Goal: Task Accomplishment & Management: Use online tool/utility

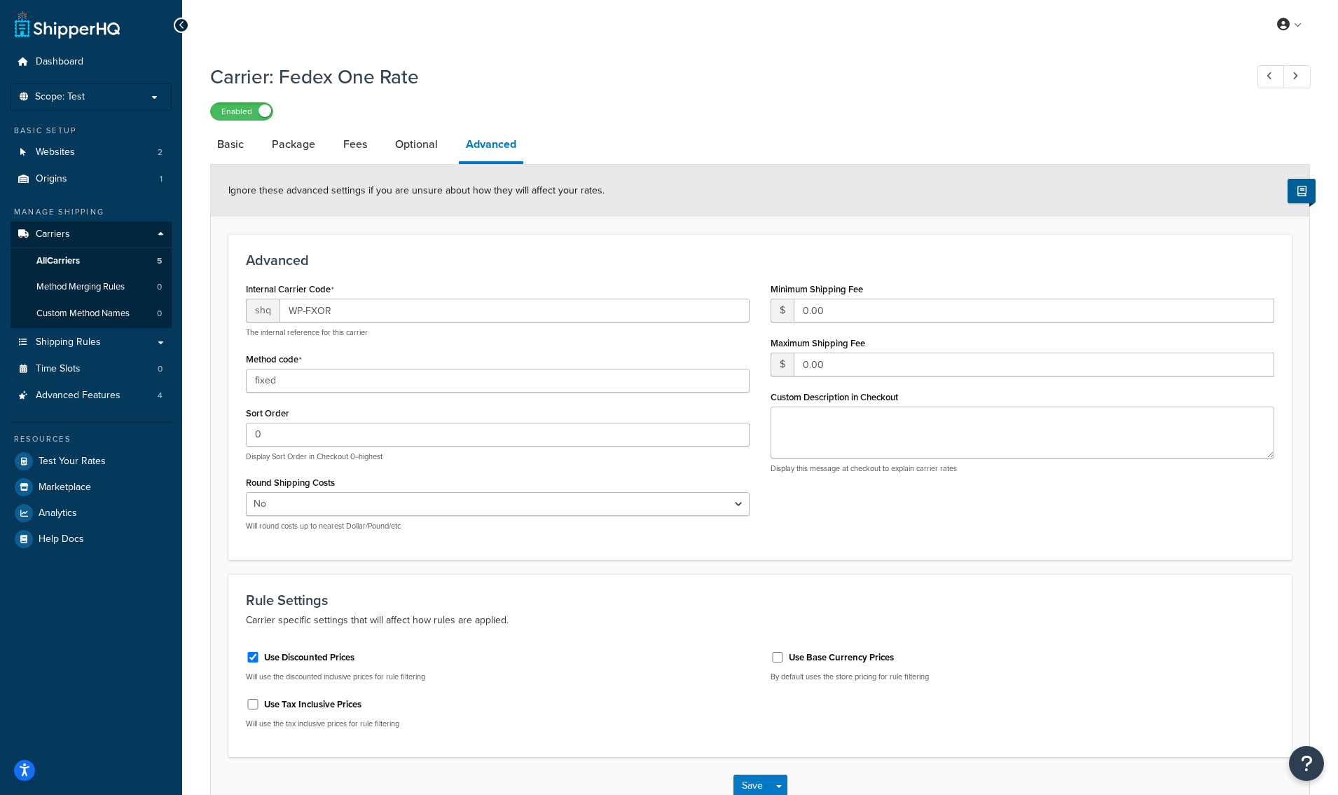
select select "false"
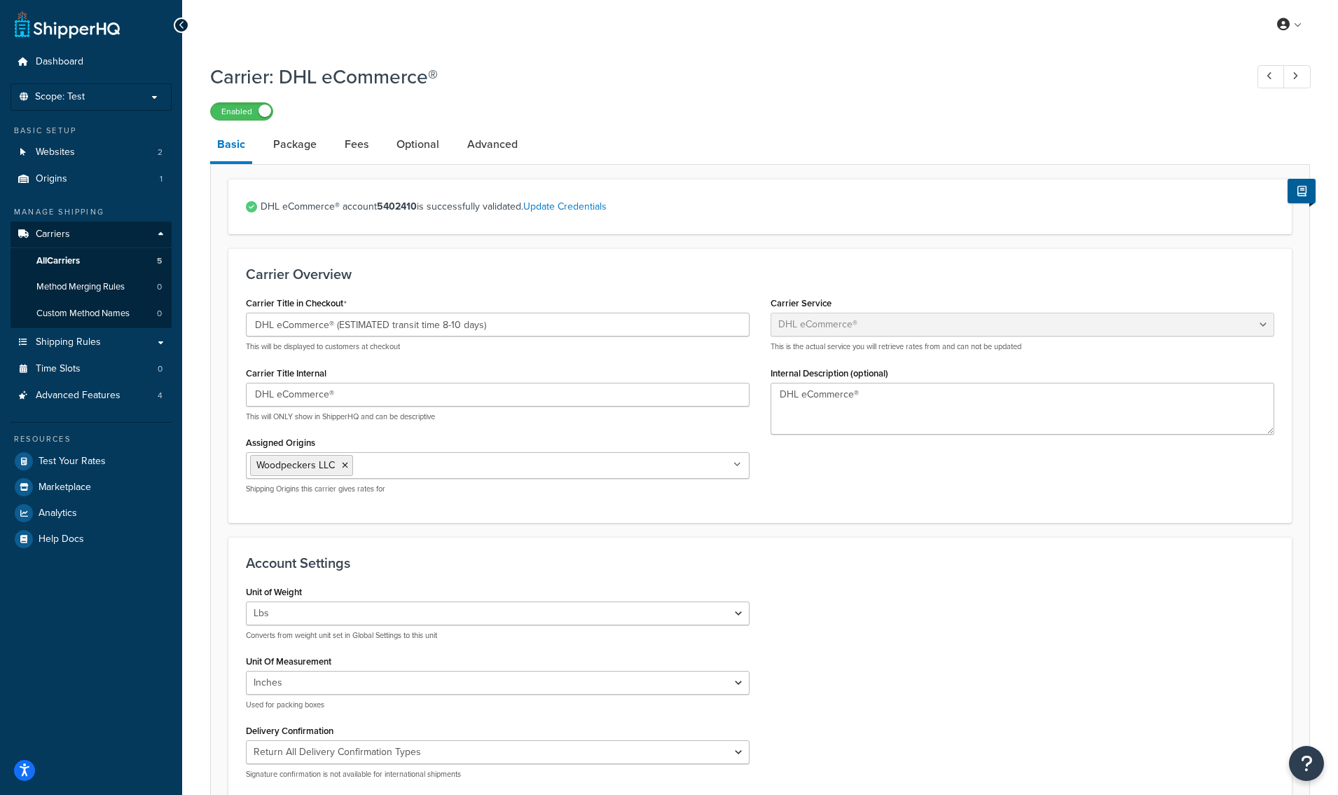
select select "dhlEcommercev4"
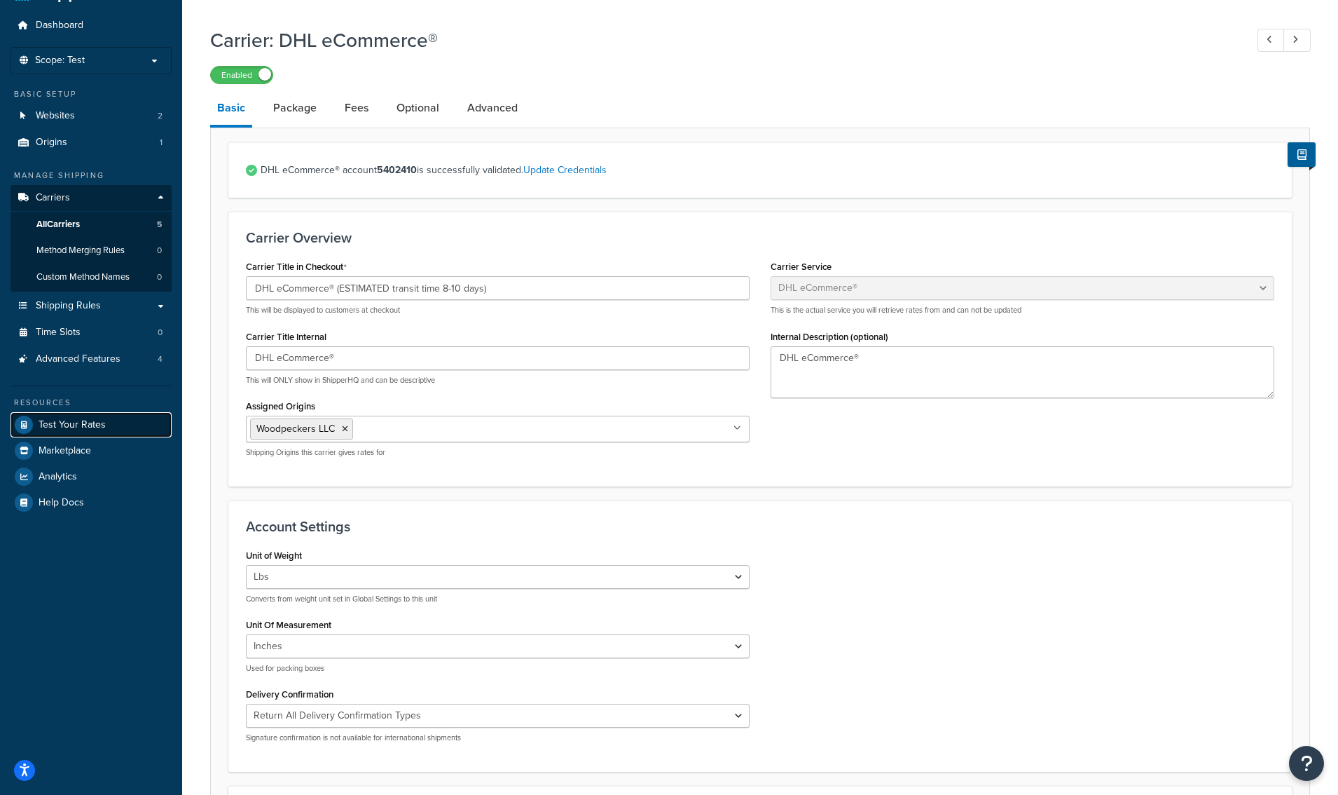
click at [67, 424] on span "Test Your Rates" at bounding box center [72, 425] width 67 height 12
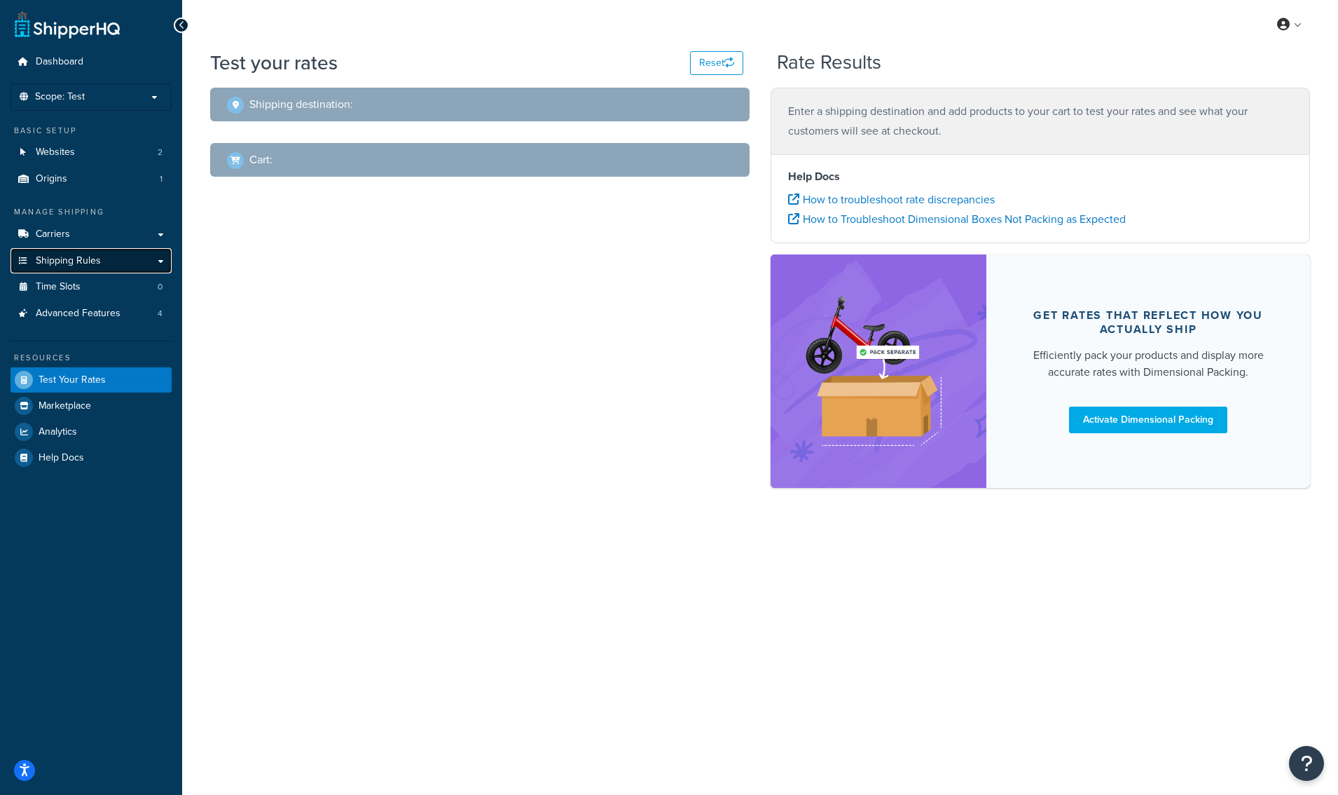
click at [60, 255] on span "Shipping Rules" at bounding box center [68, 261] width 65 height 12
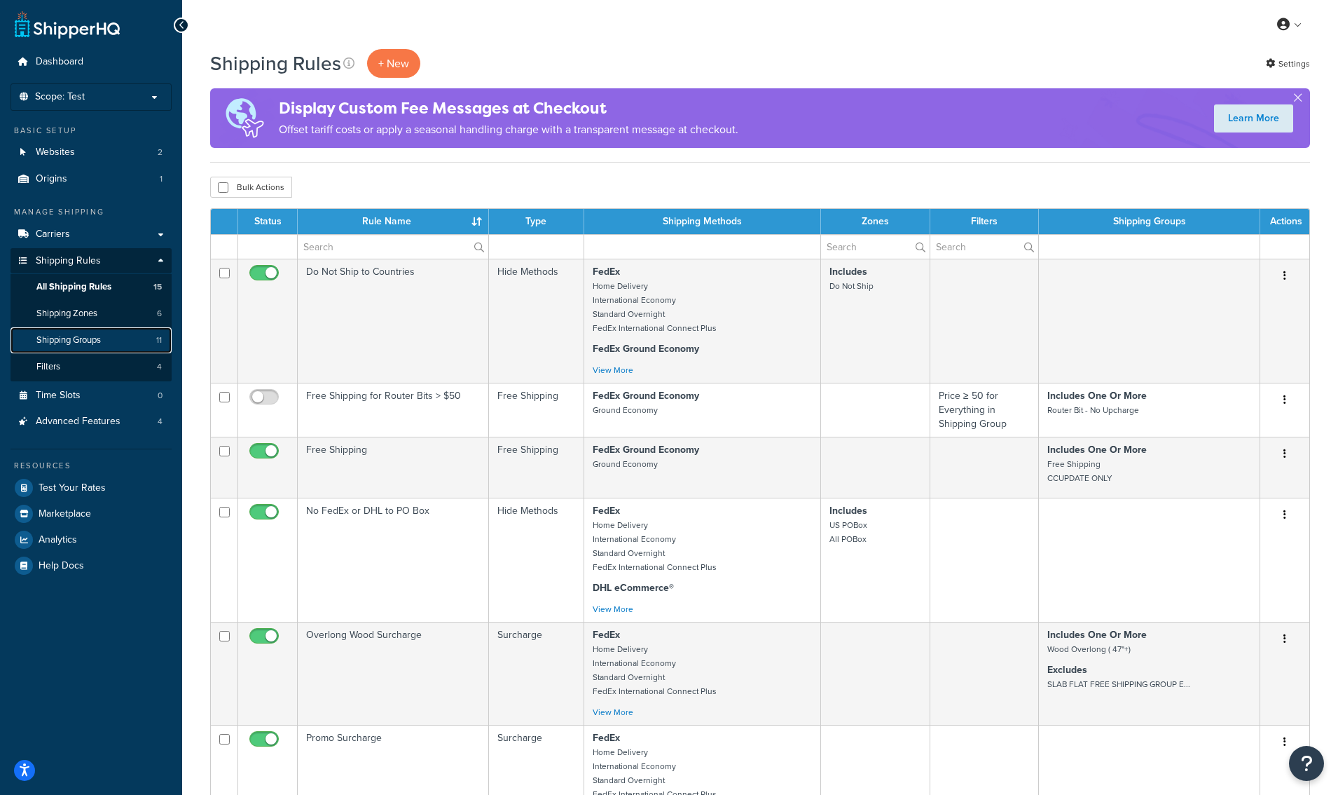
click at [116, 338] on link "Shipping Groups 11" at bounding box center [91, 340] width 161 height 26
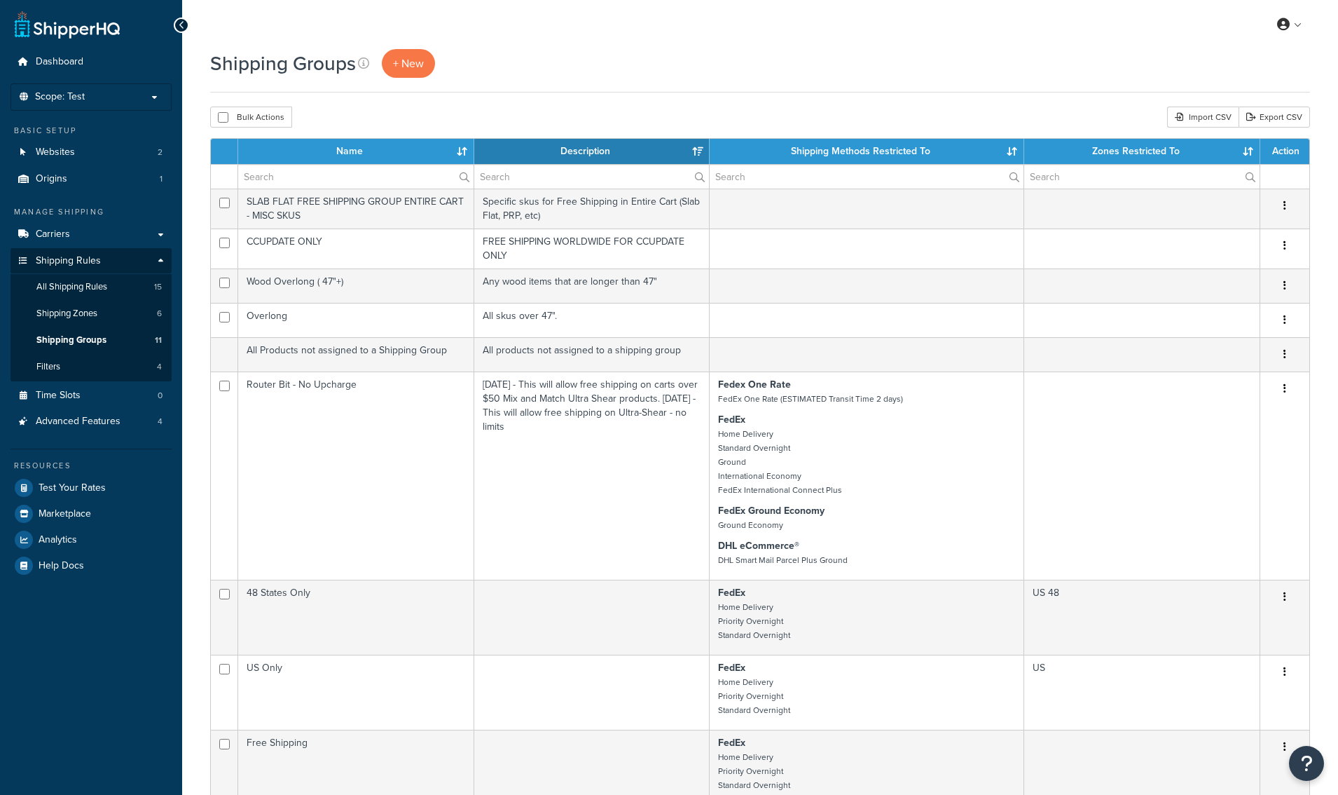
select select "15"
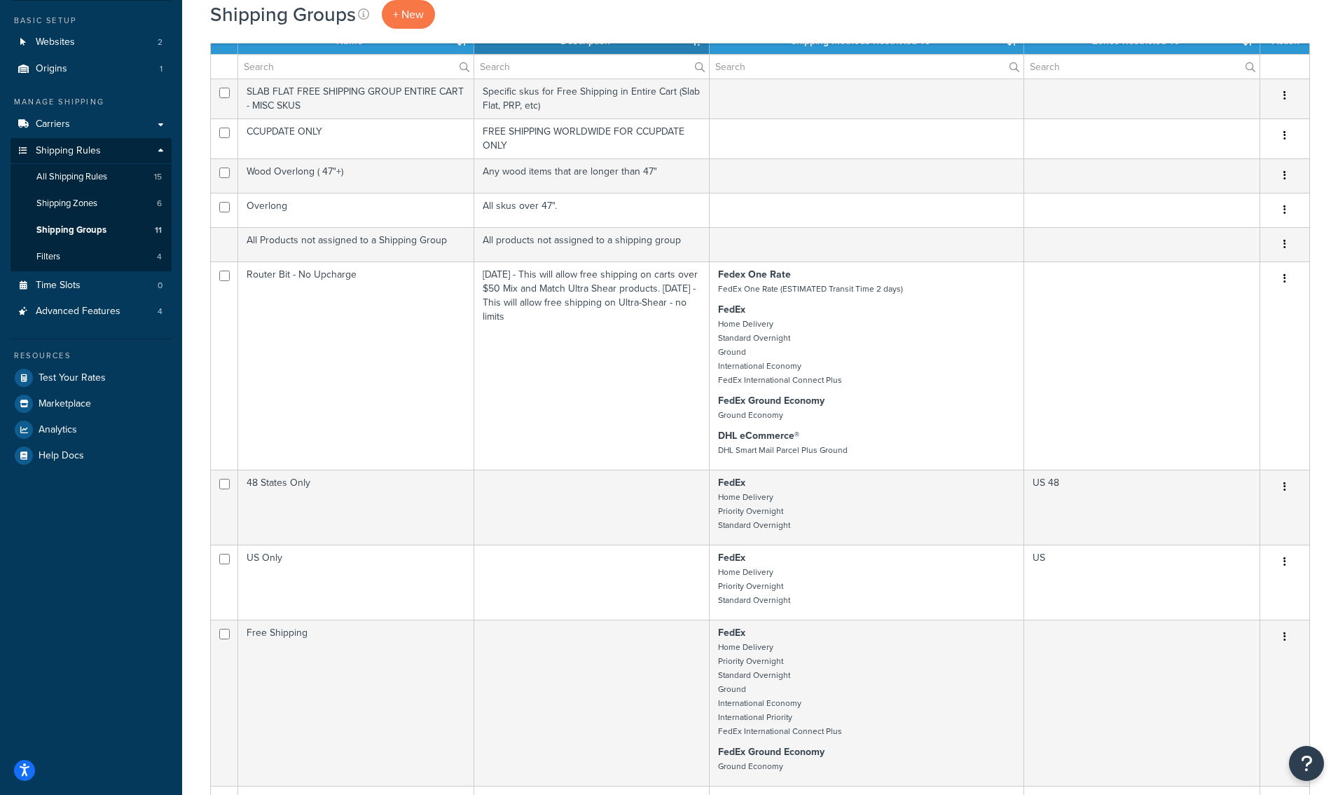
scroll to position [113, 0]
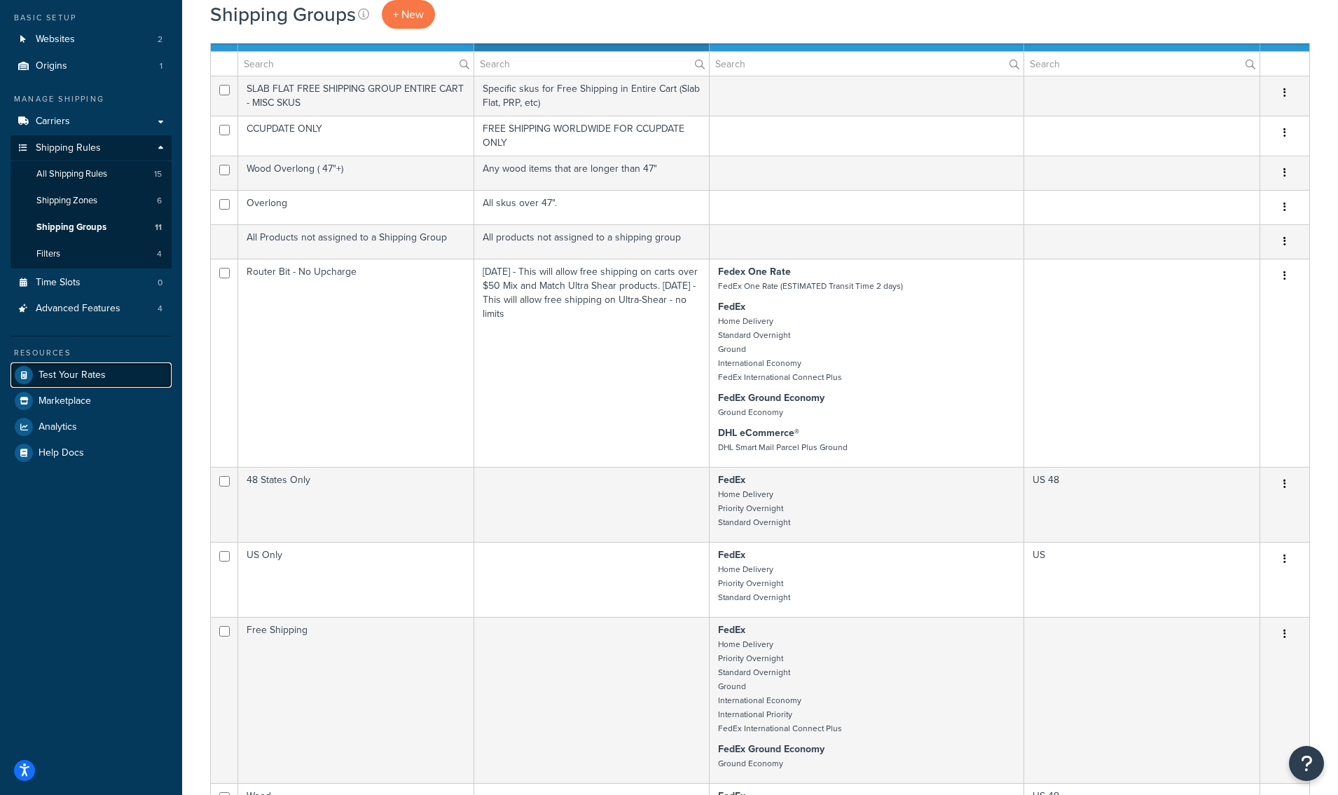
click at [75, 373] on span "Test Your Rates" at bounding box center [72, 375] width 67 height 12
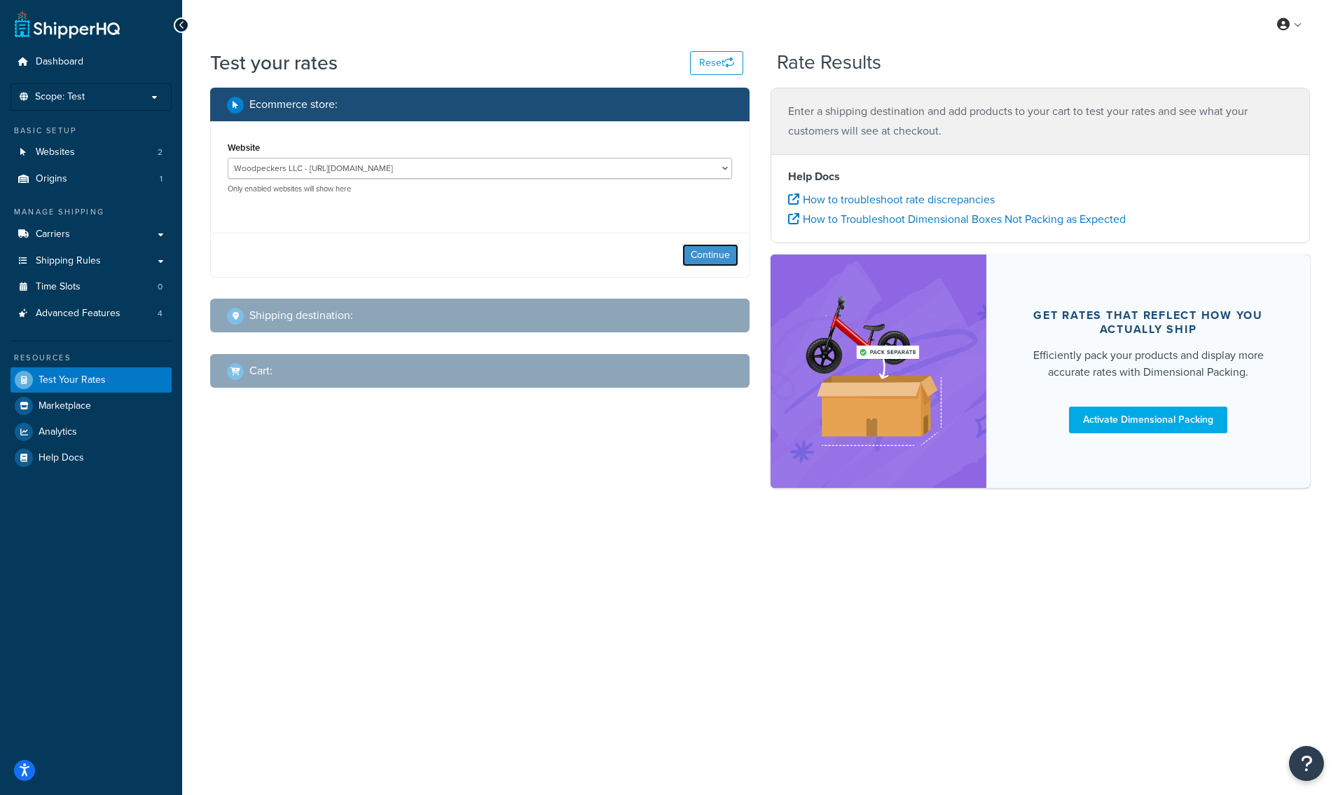
click at [711, 259] on button "Continue" at bounding box center [711, 255] width 56 height 22
select select "TX"
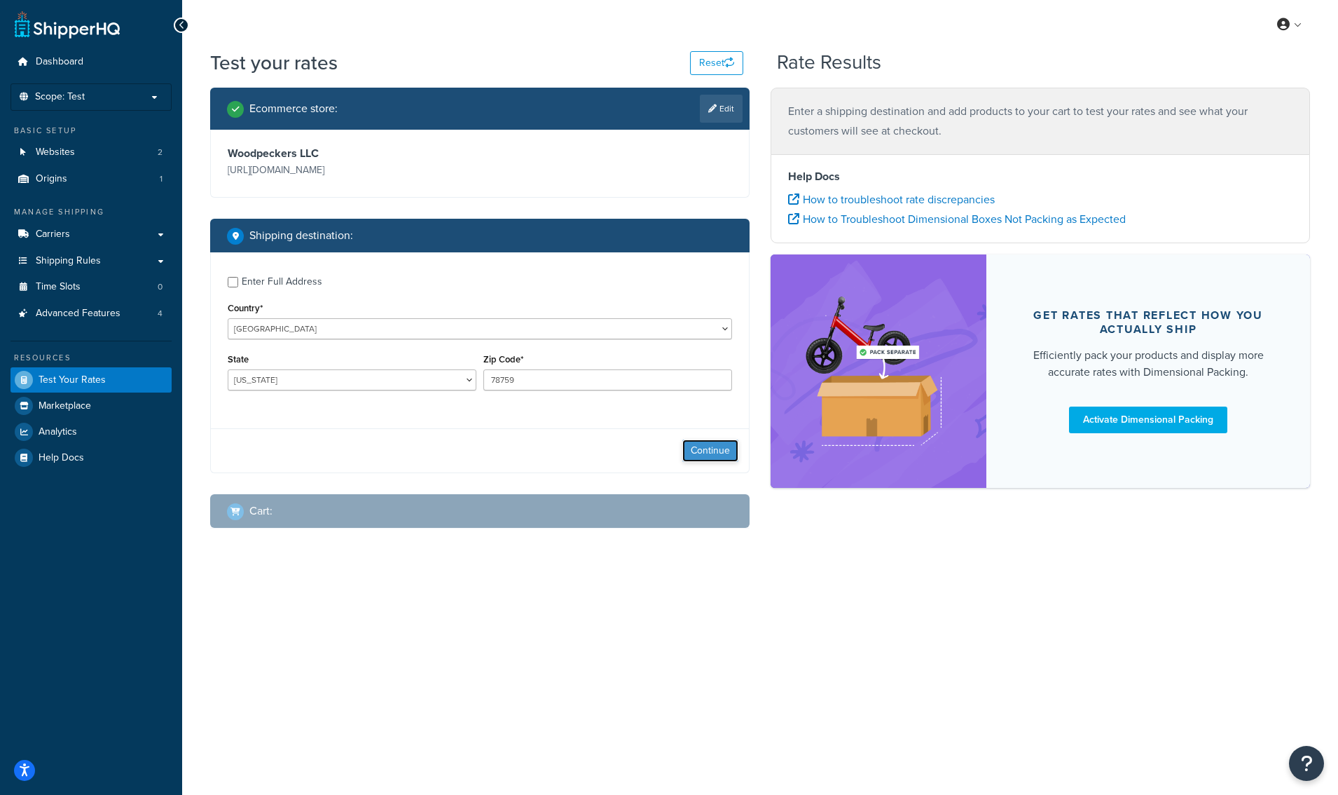
click at [716, 451] on button "Continue" at bounding box center [711, 450] width 56 height 22
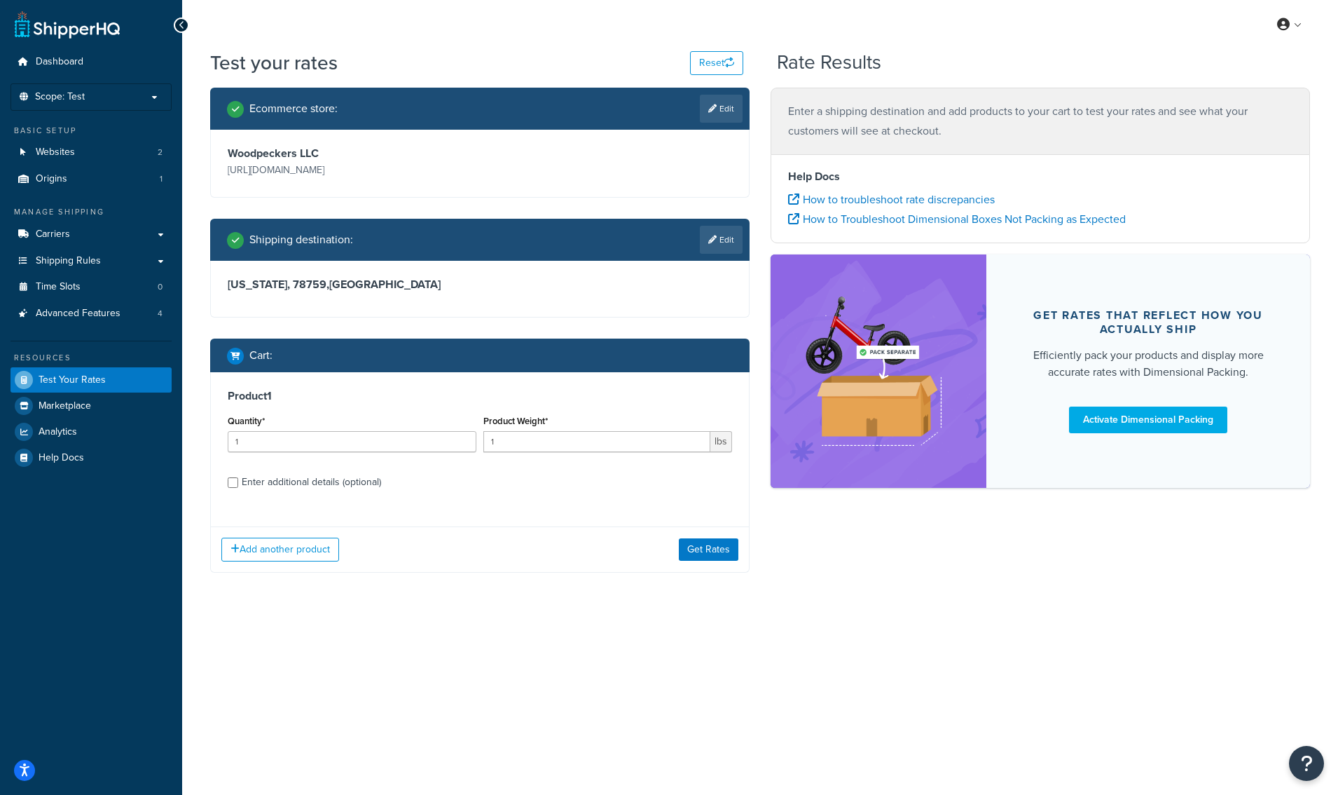
click at [367, 478] on div "Enter additional details (optional)" at bounding box center [311, 482] width 139 height 20
click at [238, 478] on input "Enter additional details (optional)" at bounding box center [233, 482] width 11 height 11
checkbox input "true"
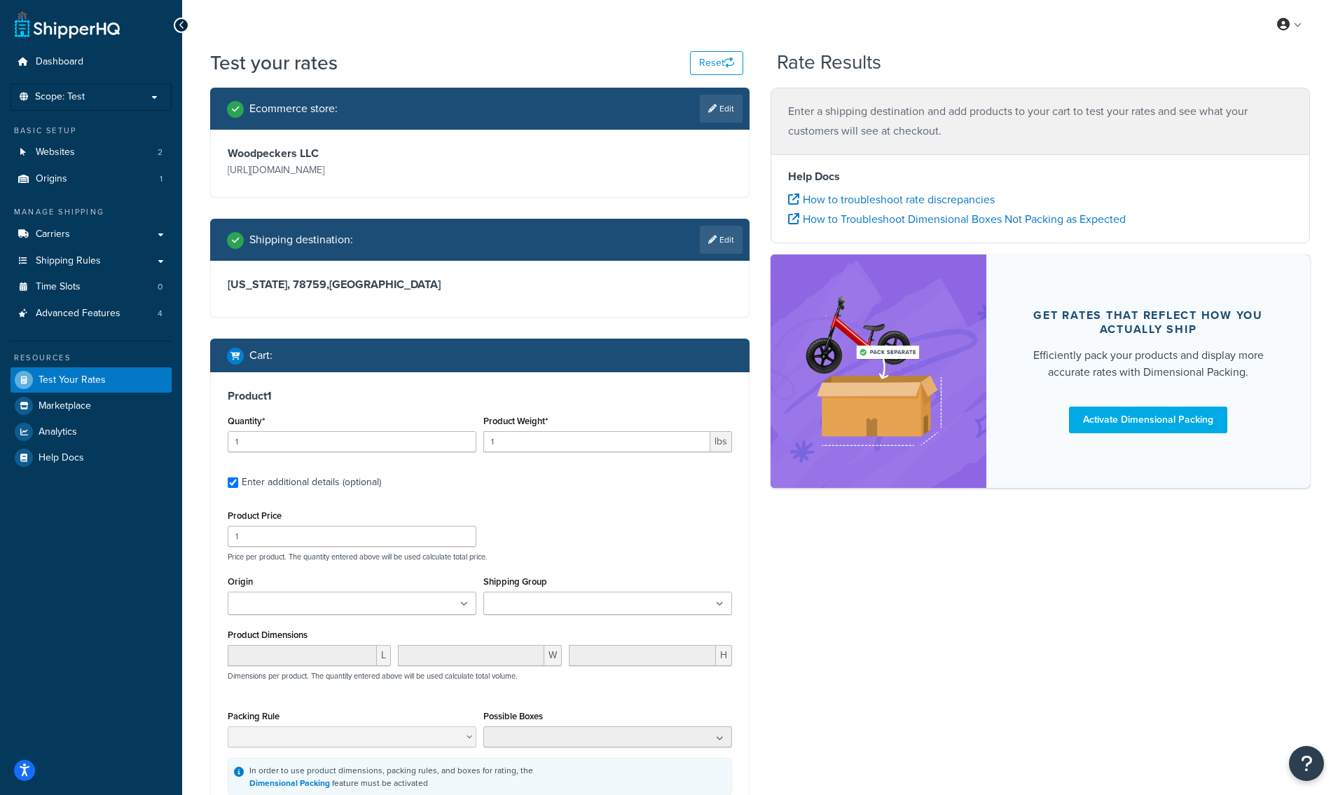
click at [556, 608] on input "Shipping Group" at bounding box center [550, 603] width 124 height 15
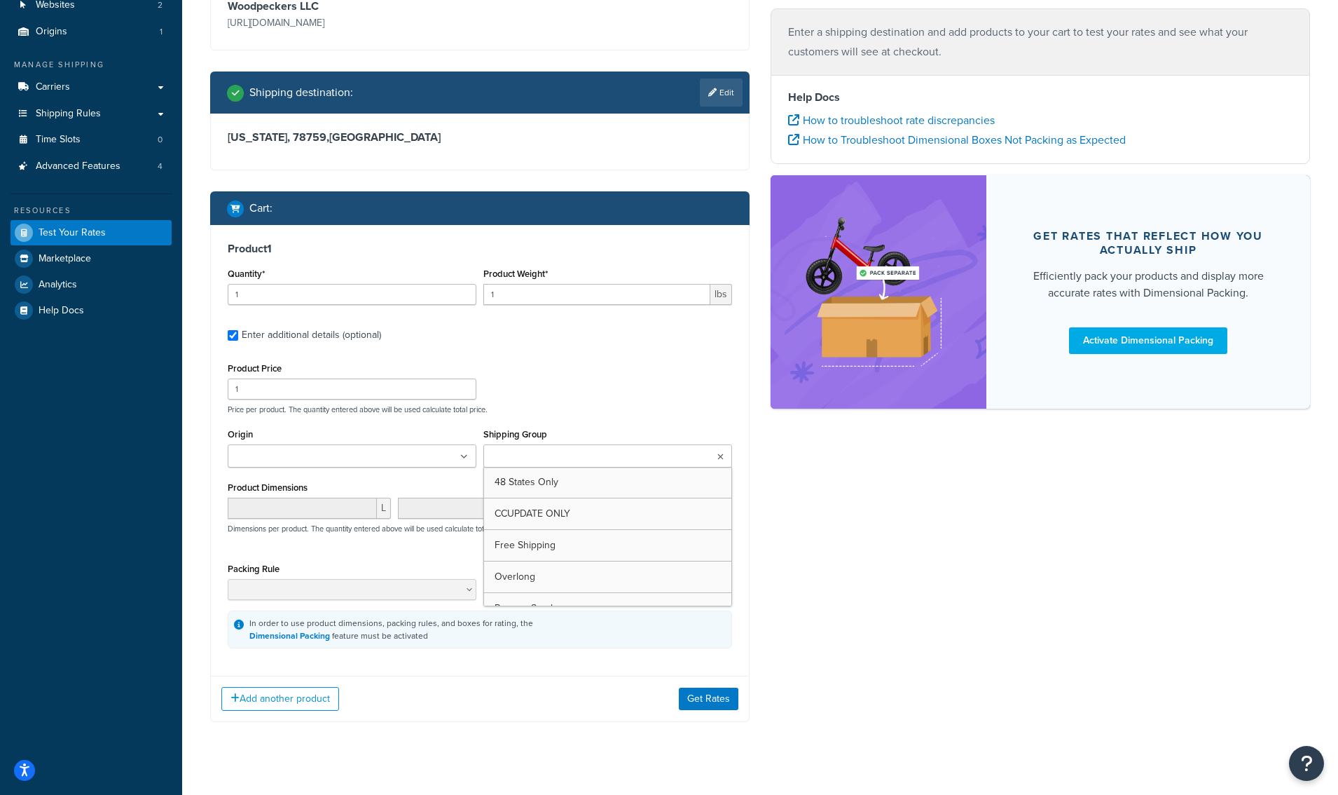
scroll to position [167, 0]
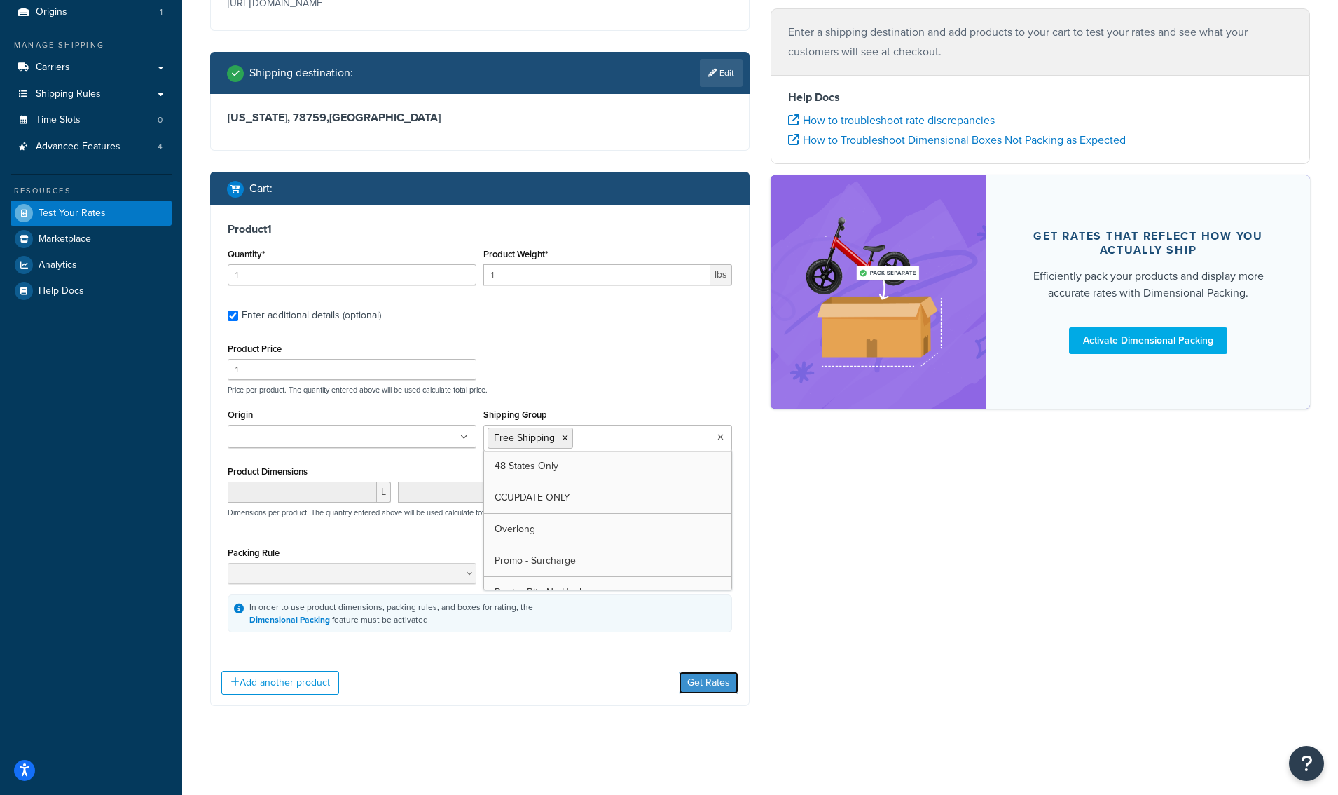
click at [706, 689] on button "Get Rates" at bounding box center [709, 682] width 60 height 22
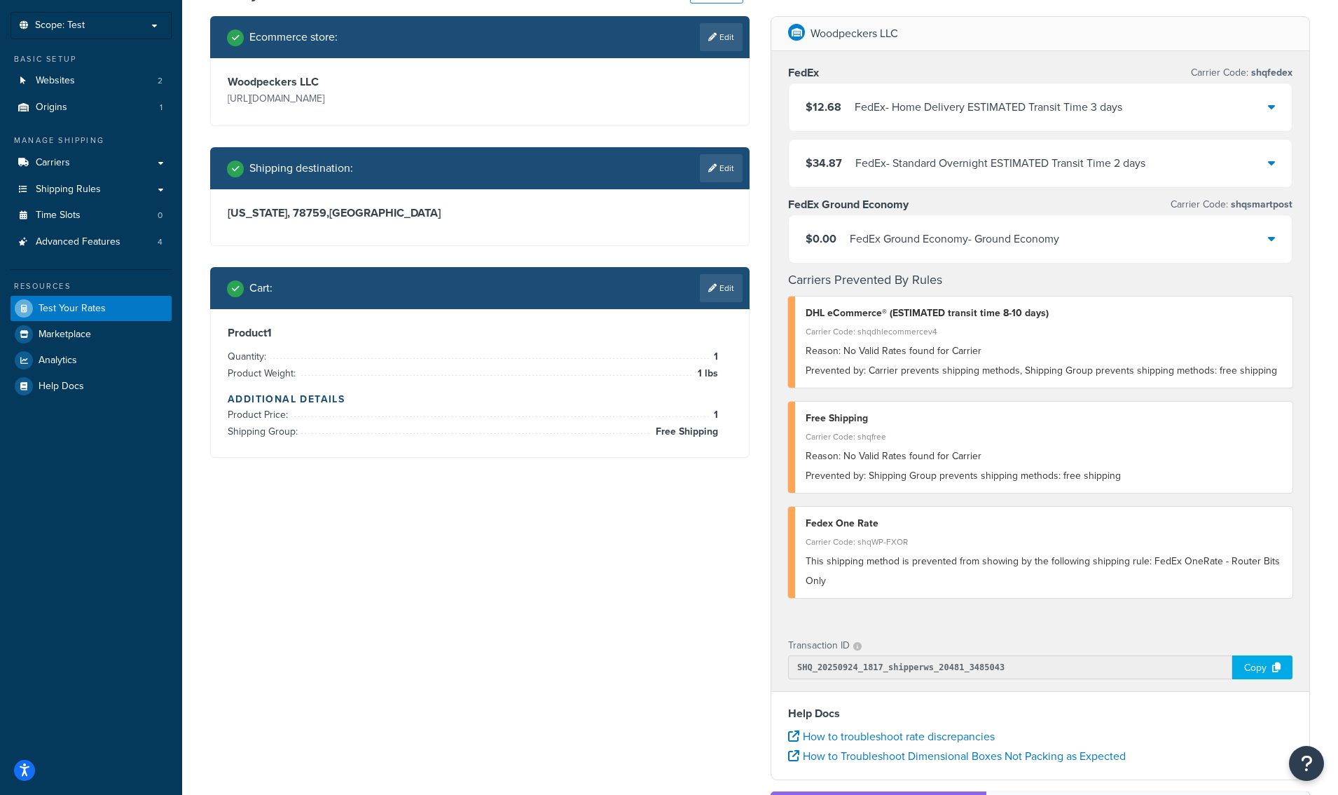
scroll to position [95, 0]
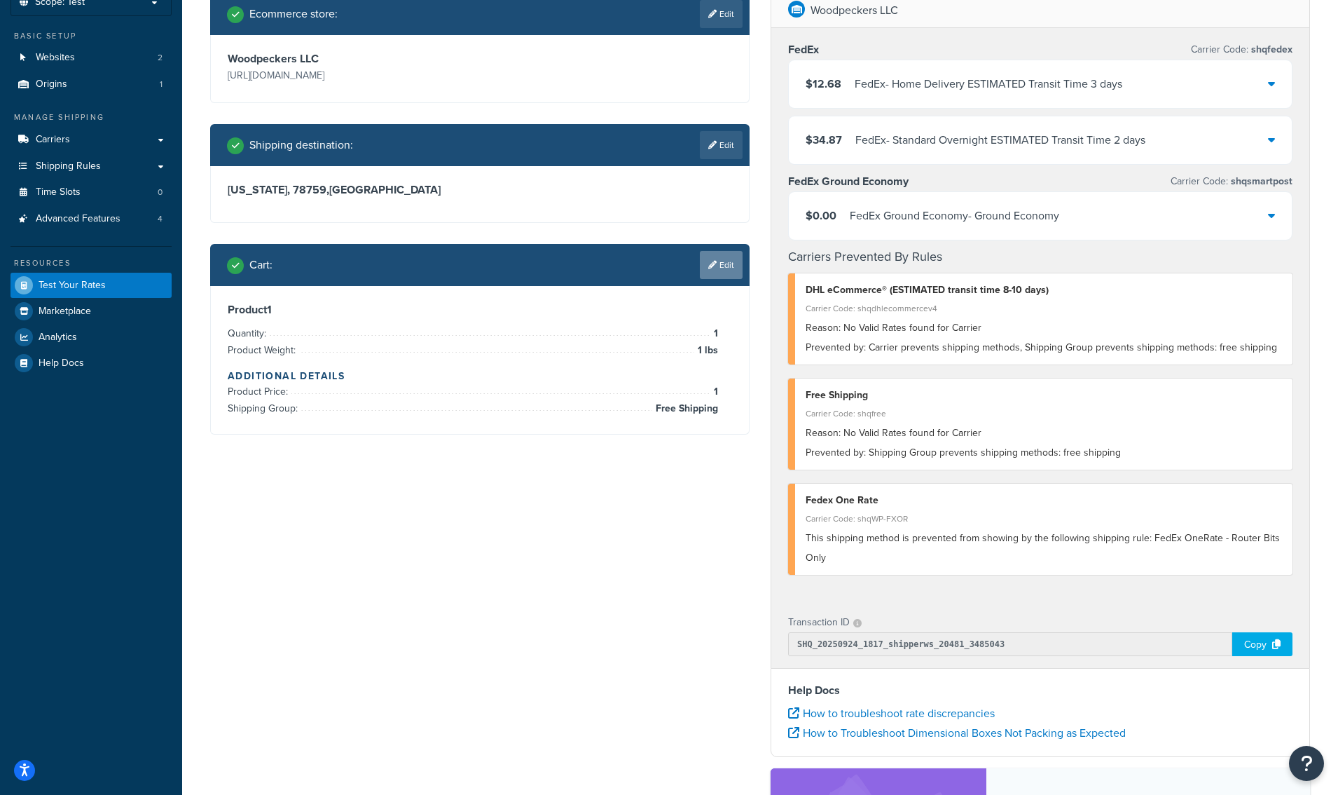
click at [727, 268] on link "Edit" at bounding box center [721, 265] width 43 height 28
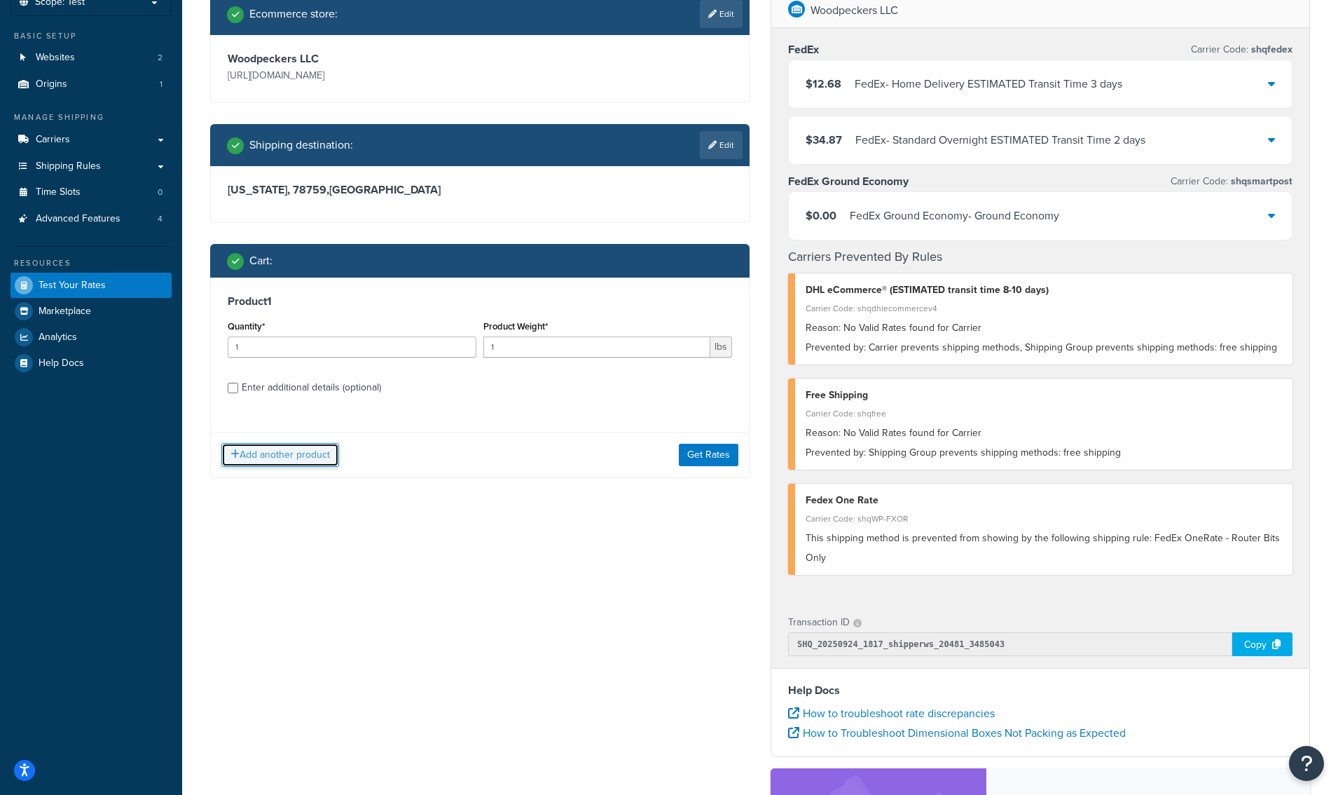
click at [331, 453] on button "Add another product" at bounding box center [280, 455] width 118 height 24
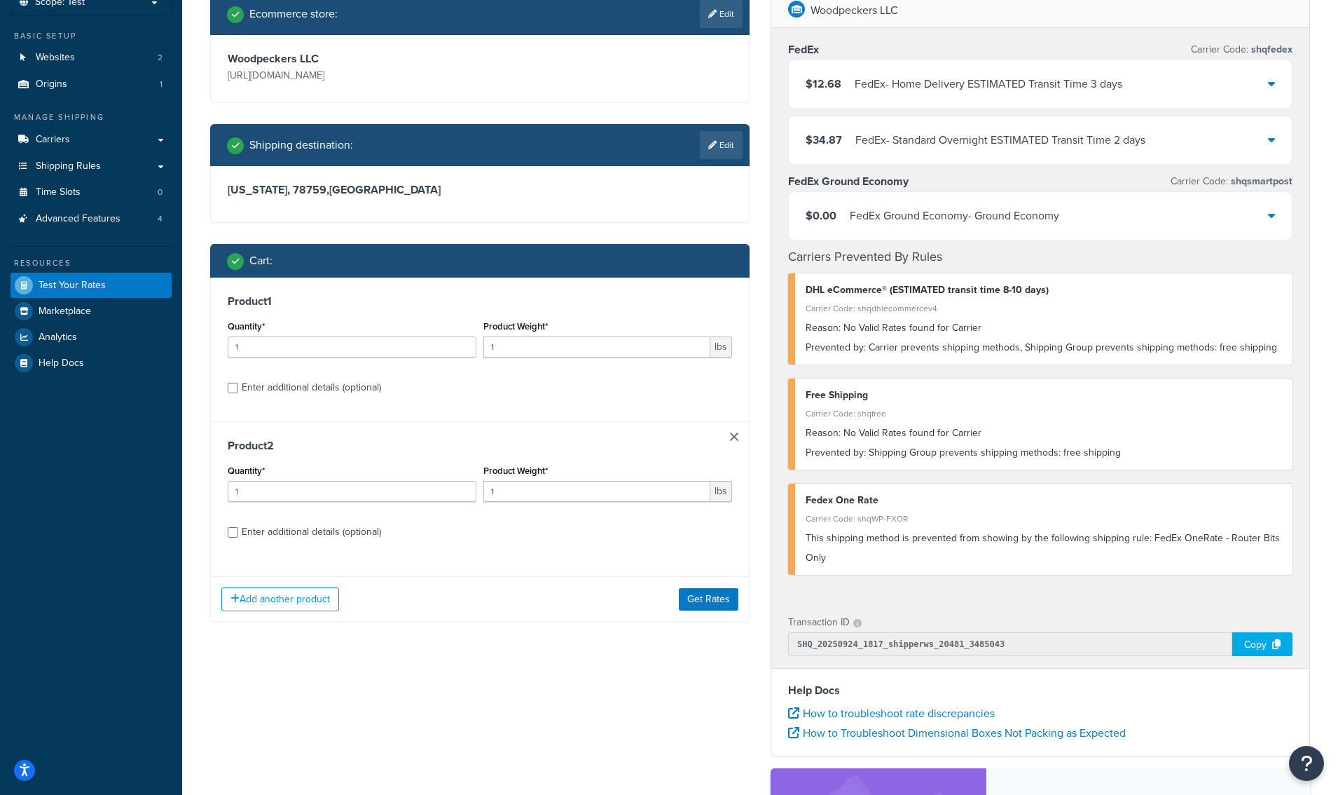
click at [373, 524] on div "Enter additional details (optional)" at bounding box center [311, 532] width 139 height 20
click at [238, 527] on input "Enter additional details (optional)" at bounding box center [233, 532] width 11 height 11
checkbox input "true"
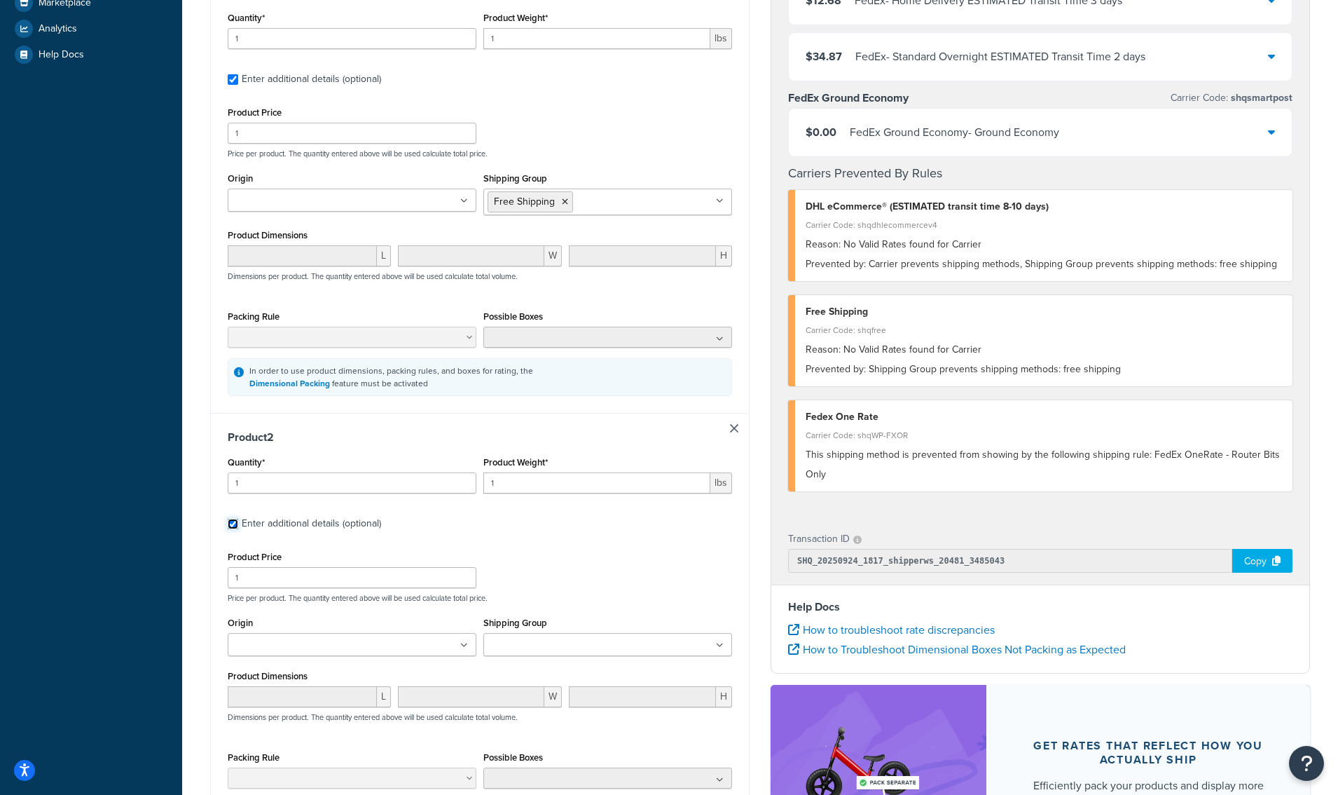
scroll to position [590, 0]
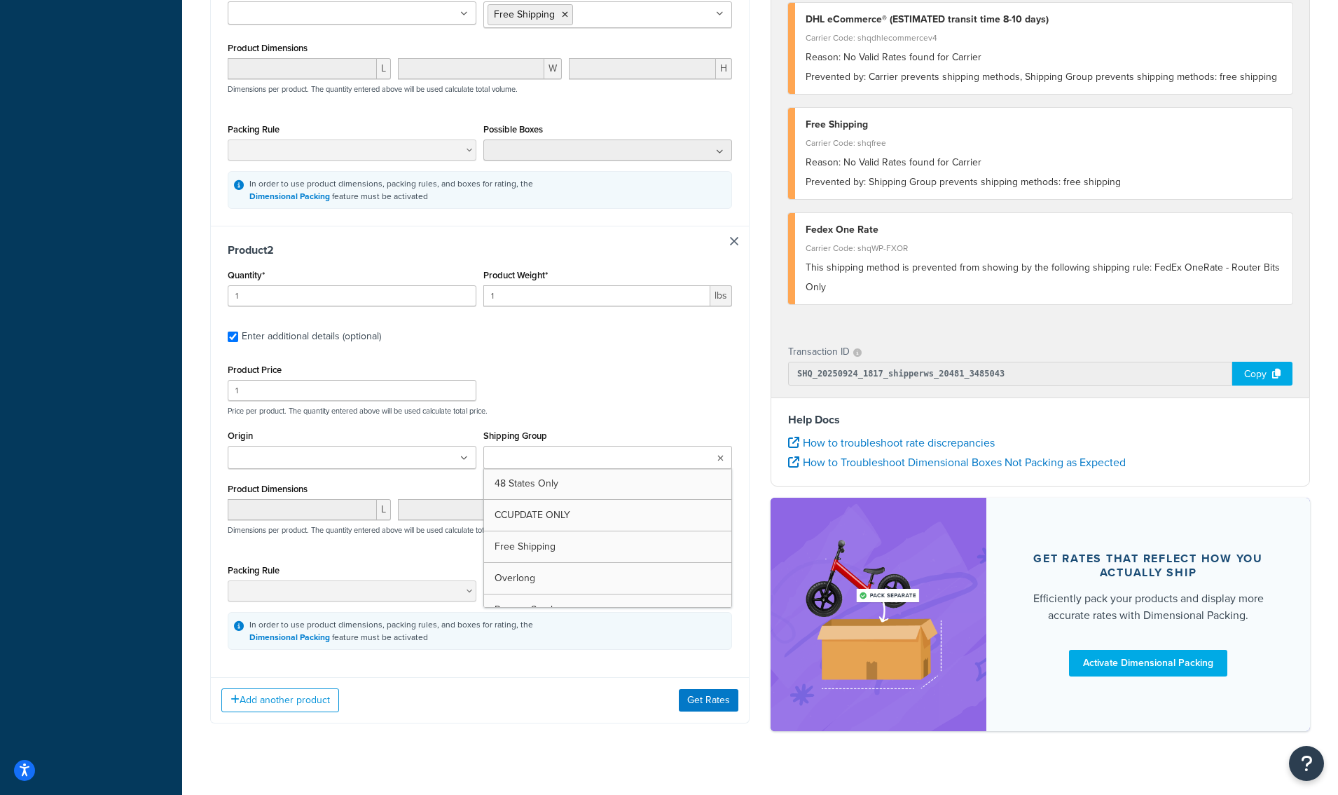
click at [530, 469] on ul at bounding box center [608, 457] width 249 height 23
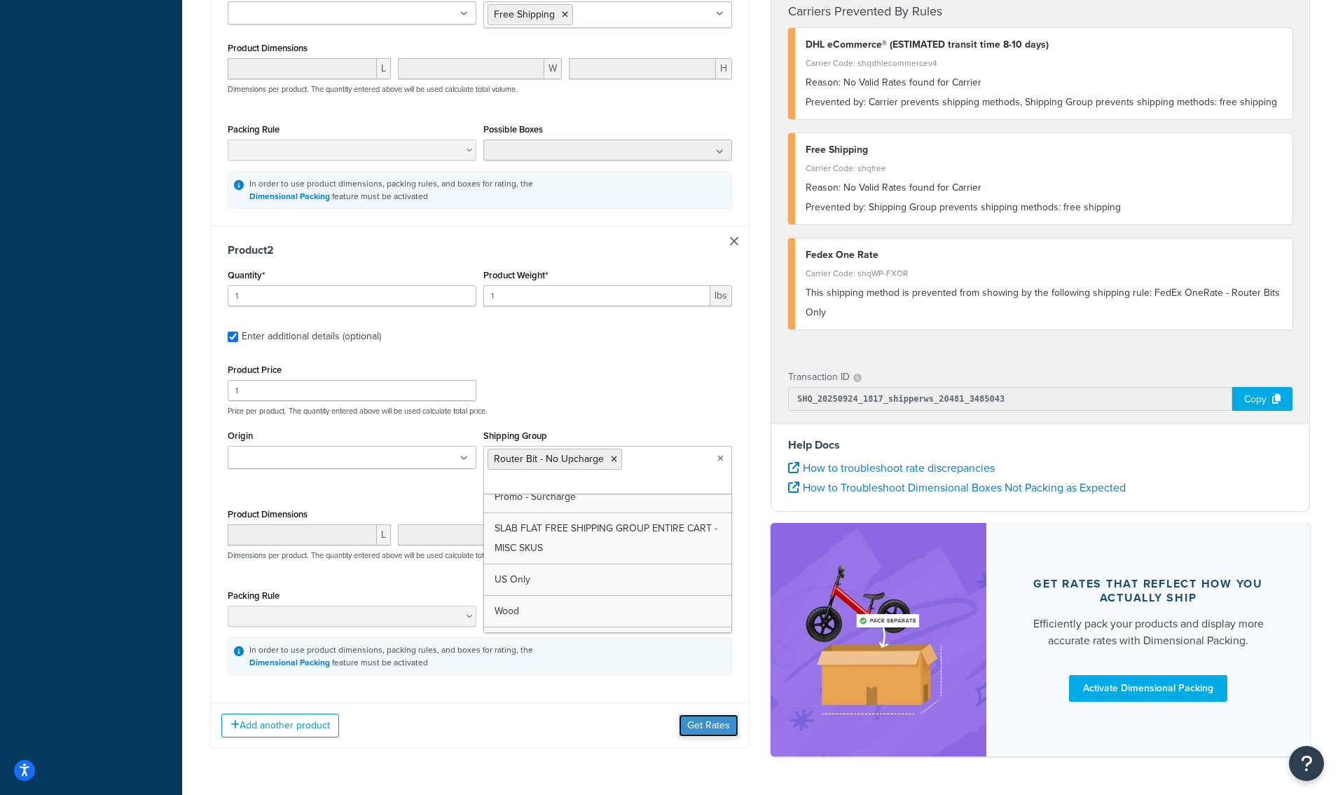
click at [701, 728] on button "Get Rates" at bounding box center [709, 725] width 60 height 22
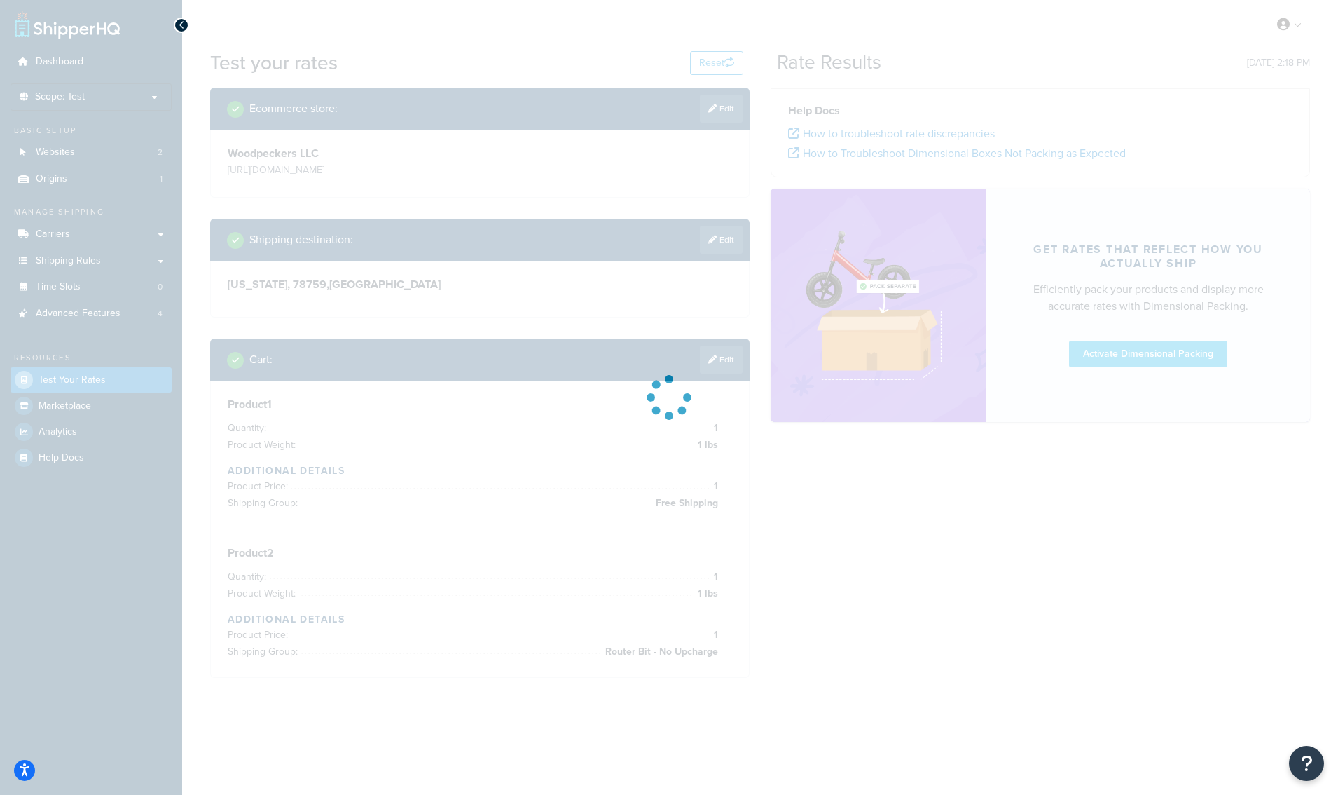
scroll to position [0, 0]
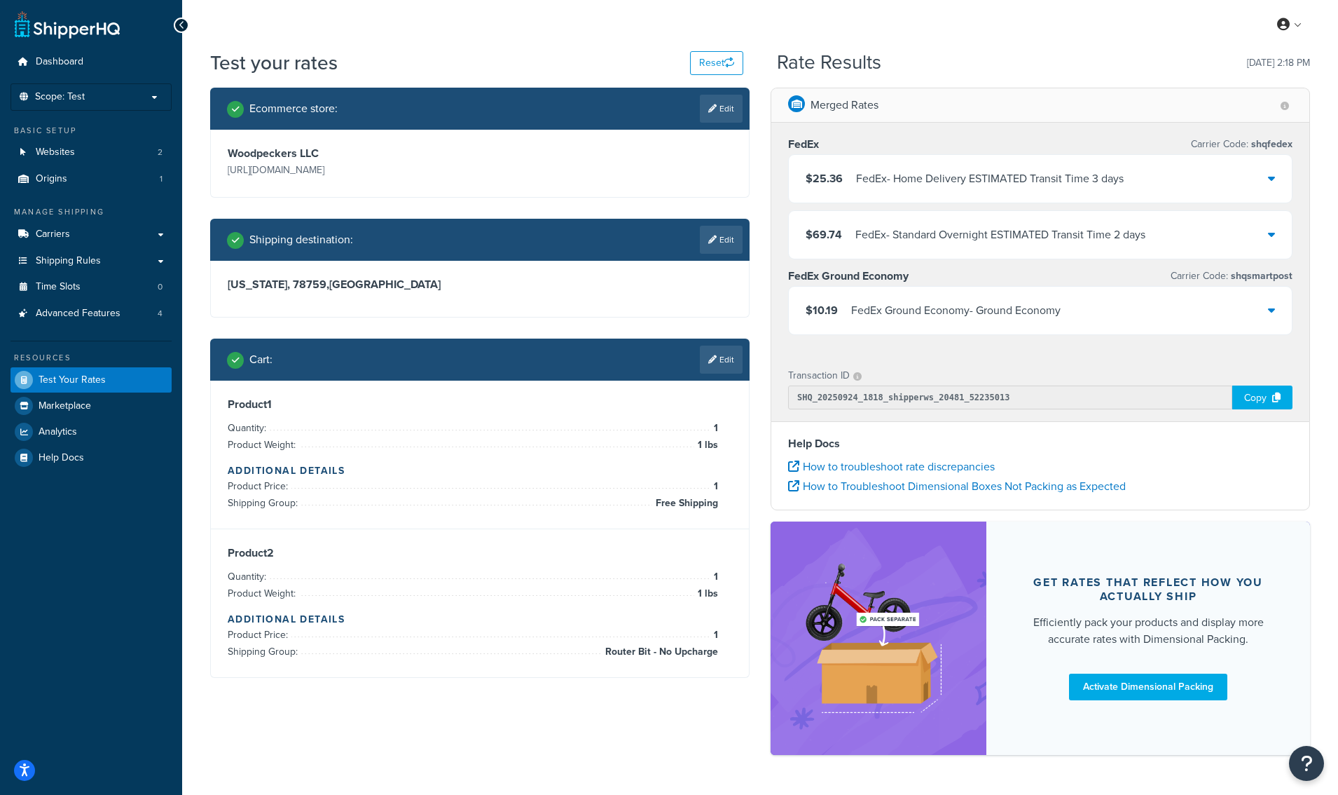
click at [1073, 315] on div "$10.19 FedEx Ground Economy - Ground Economy" at bounding box center [1040, 311] width 503 height 48
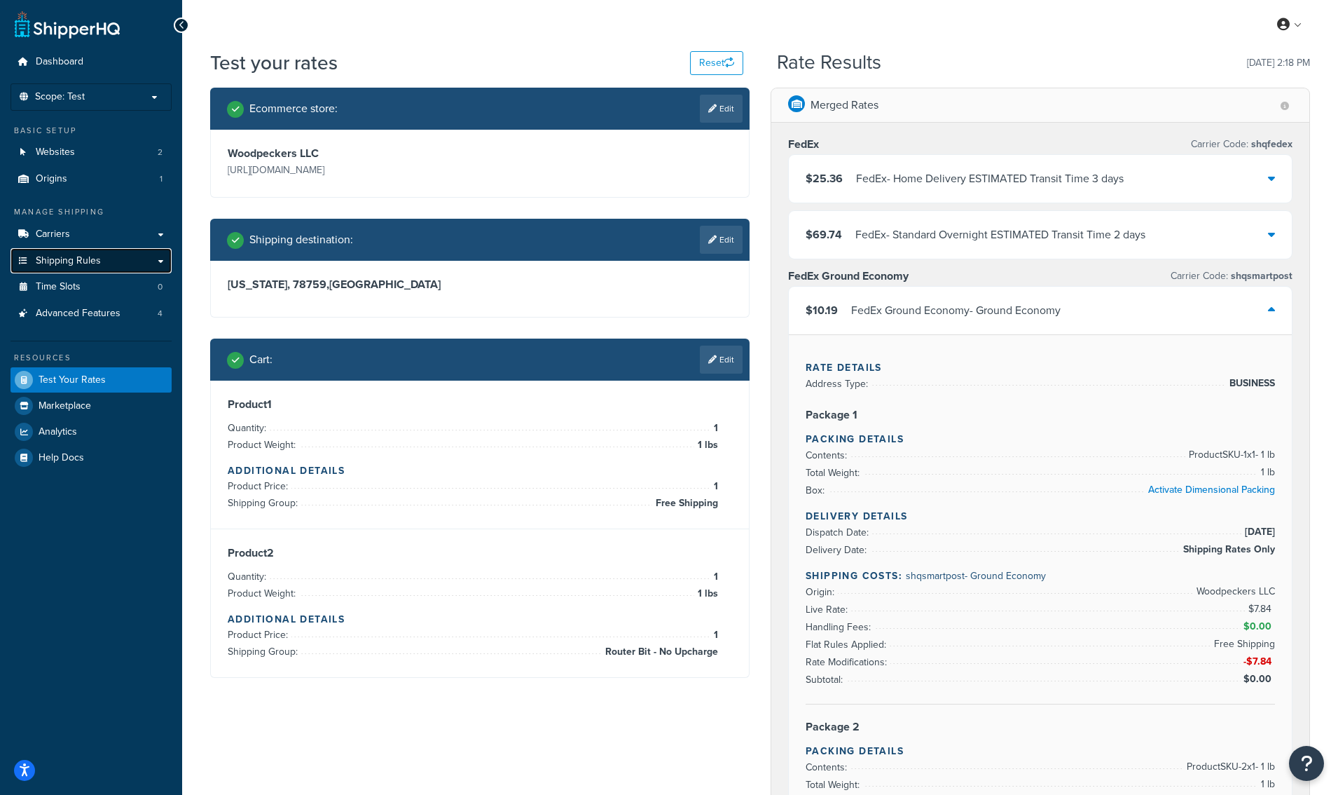
click at [72, 260] on span "Shipping Rules" at bounding box center [68, 261] width 65 height 12
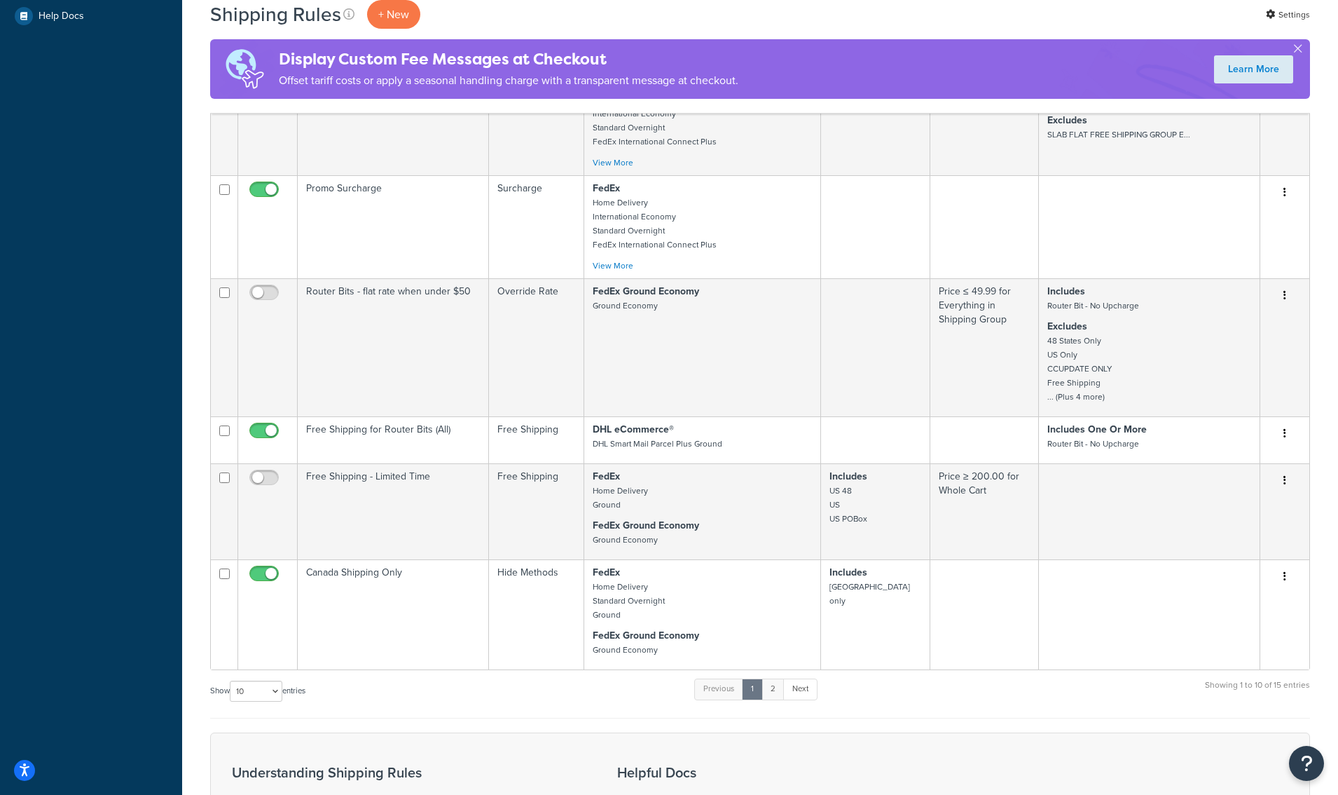
scroll to position [549, 0]
click at [800, 700] on link "Next" at bounding box center [800, 689] width 34 height 21
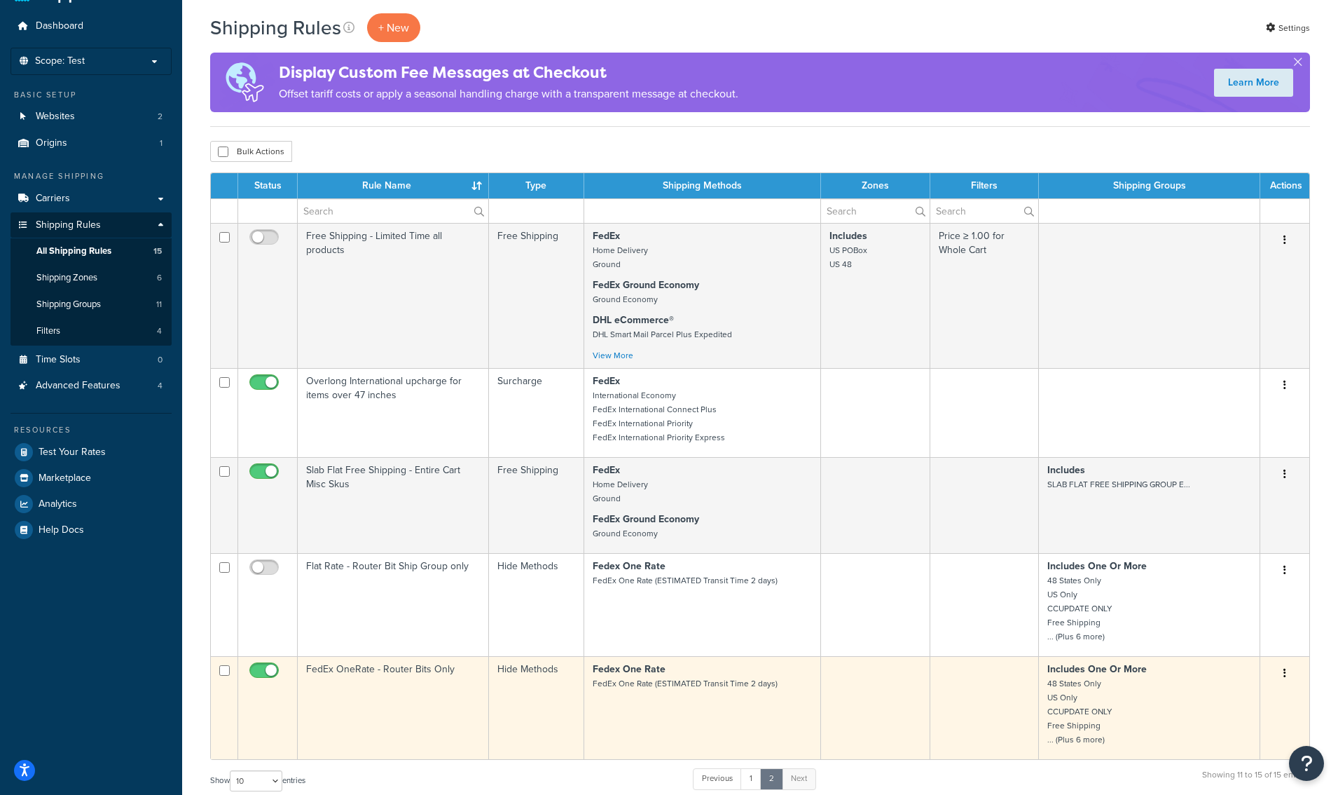
scroll to position [33, 0]
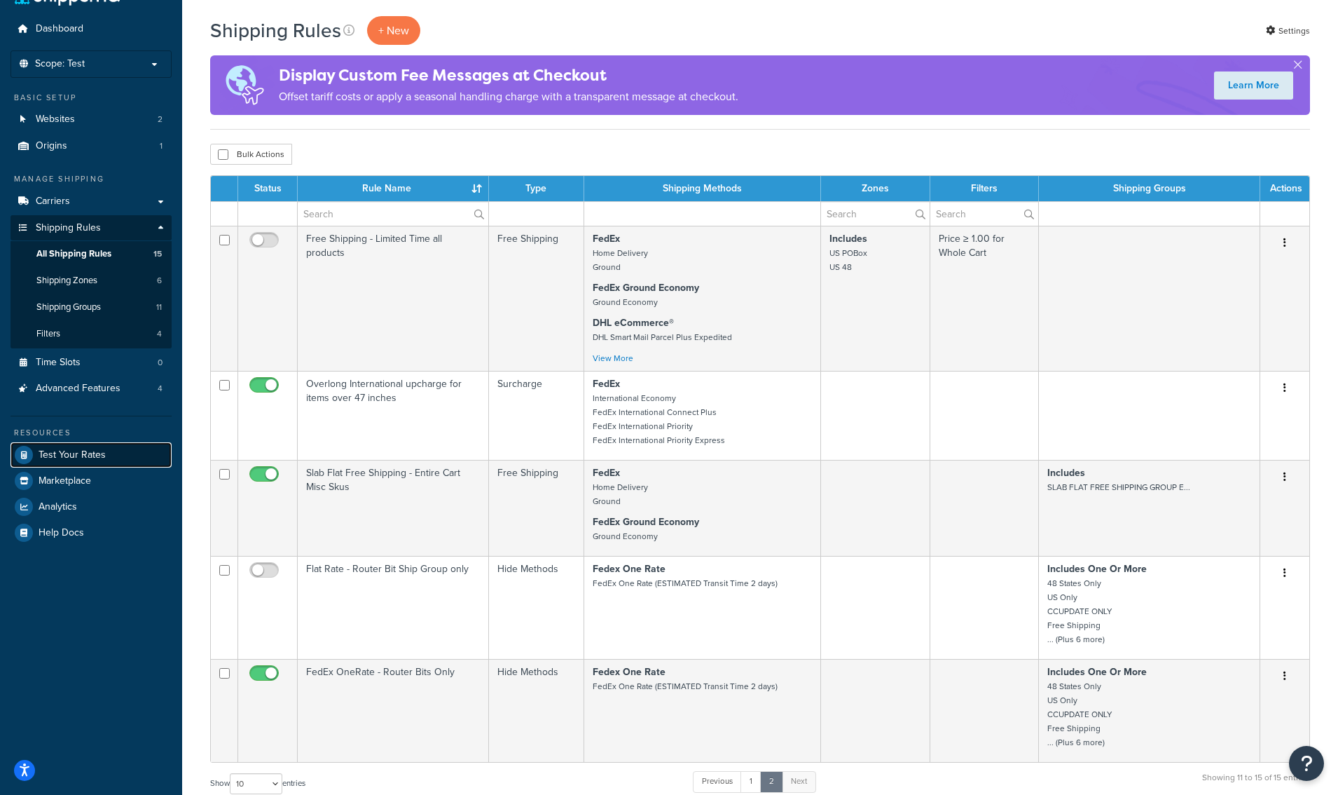
click at [81, 453] on span "Test Your Rates" at bounding box center [72, 455] width 67 height 12
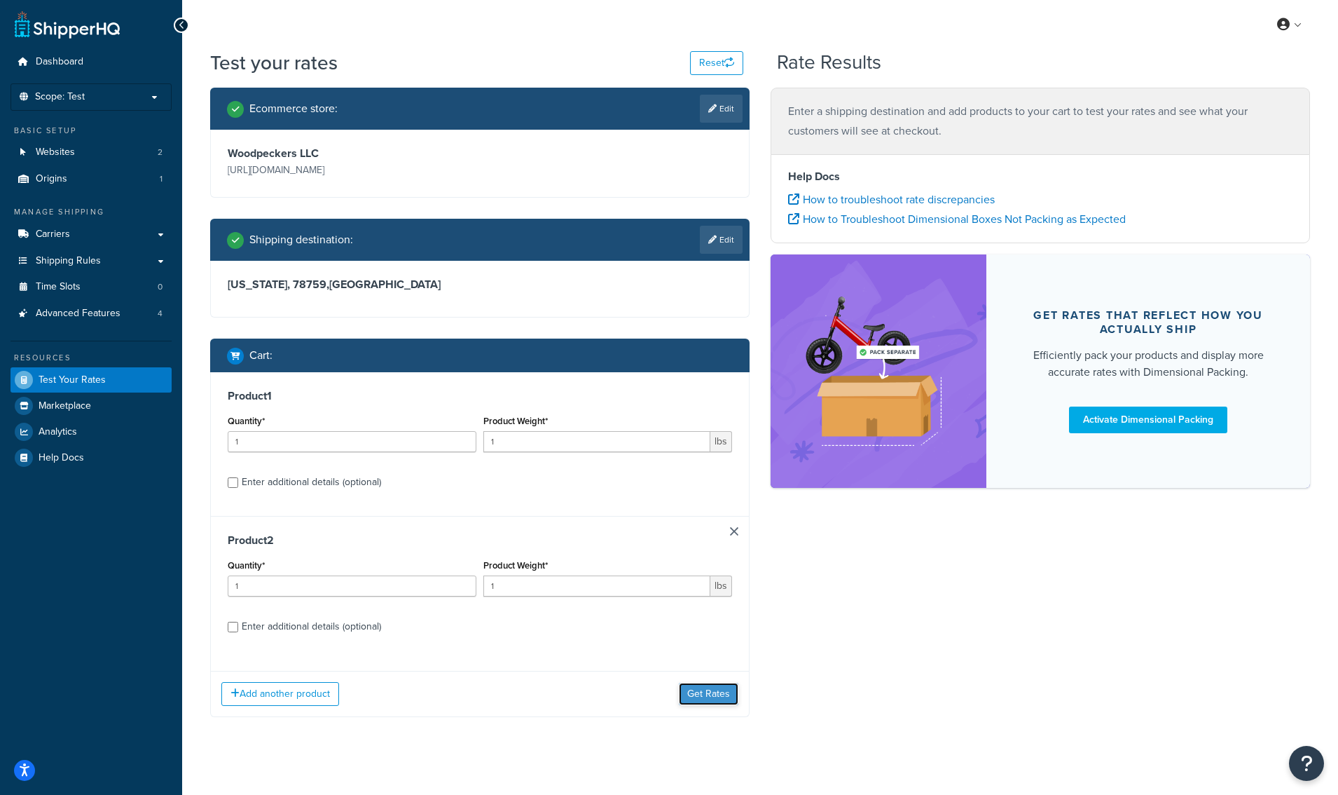
click at [707, 695] on button "Get Rates" at bounding box center [709, 694] width 60 height 22
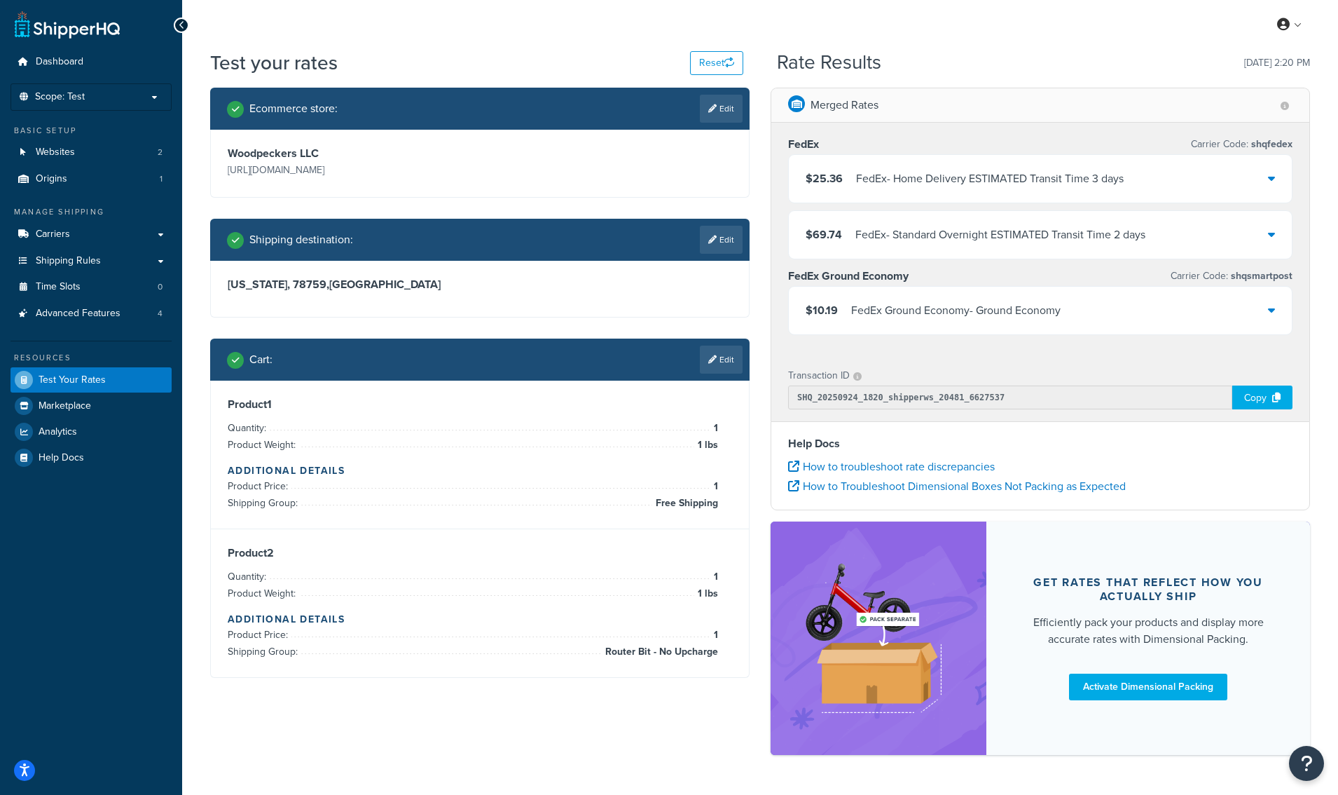
drag, startPoint x: 838, startPoint y: 103, endPoint x: 1120, endPoint y: 126, distance: 283.3
click at [838, 103] on p "Merged Rates" at bounding box center [845, 105] width 68 height 20
click at [898, 310] on div "FedEx Ground Economy - Ground Economy" at bounding box center [956, 311] width 210 height 20
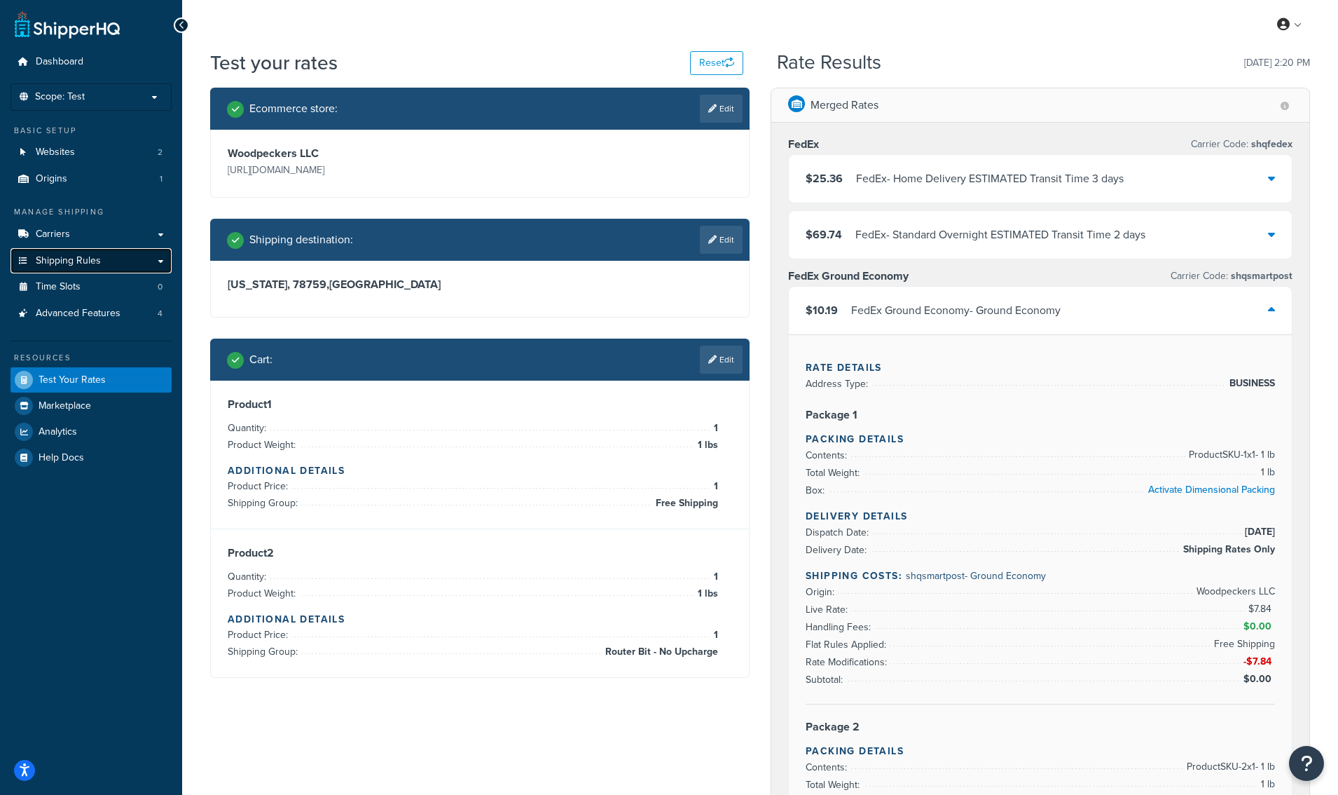
click at [88, 261] on span "Shipping Rules" at bounding box center [68, 261] width 65 height 12
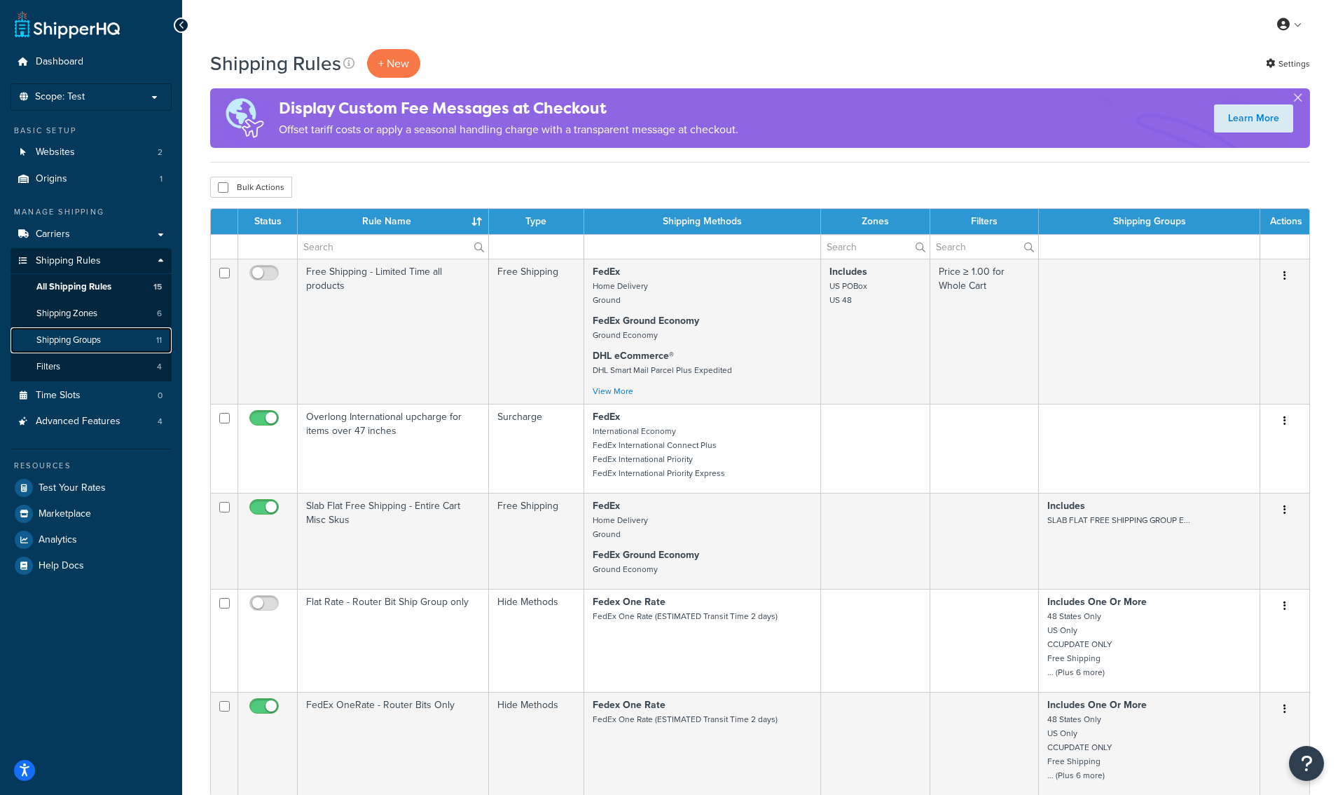
click at [80, 341] on span "Shipping Groups" at bounding box center [68, 340] width 64 height 12
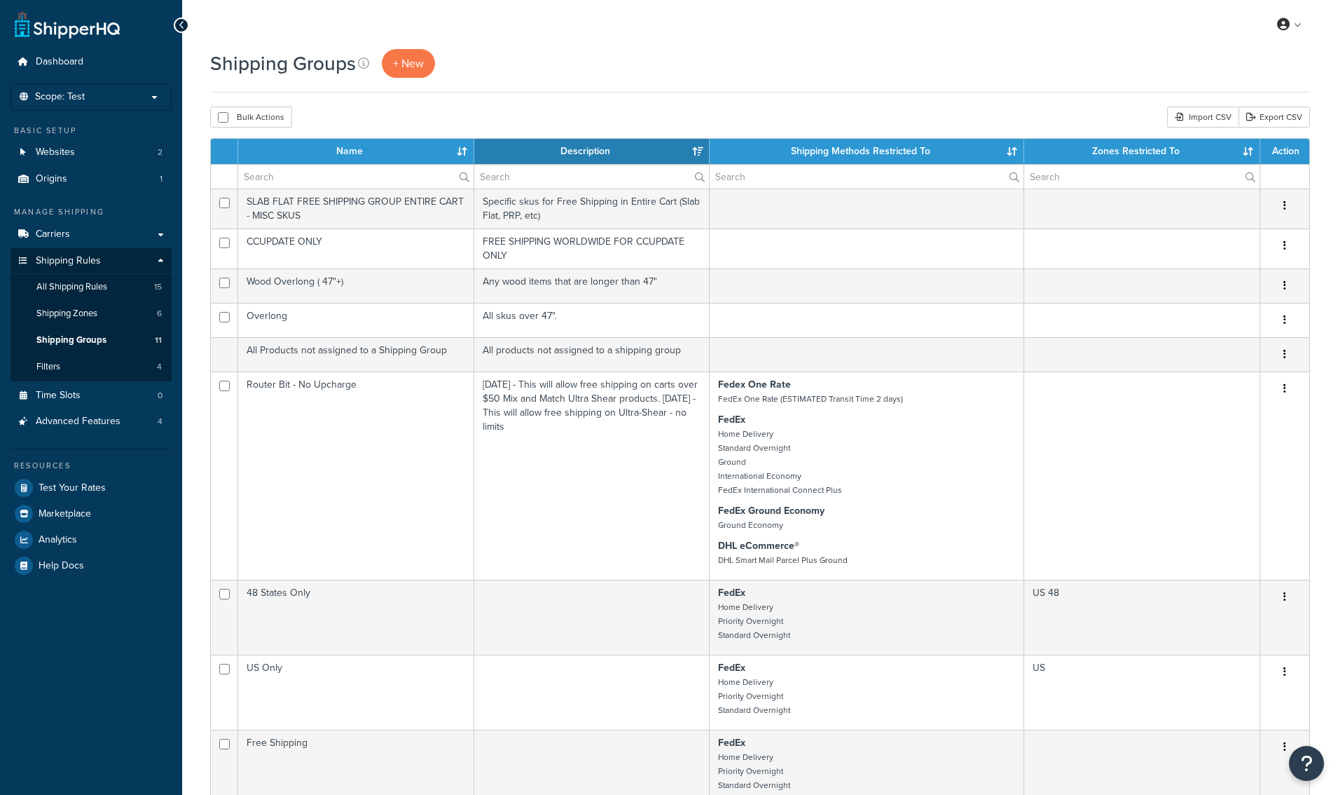
select select "15"
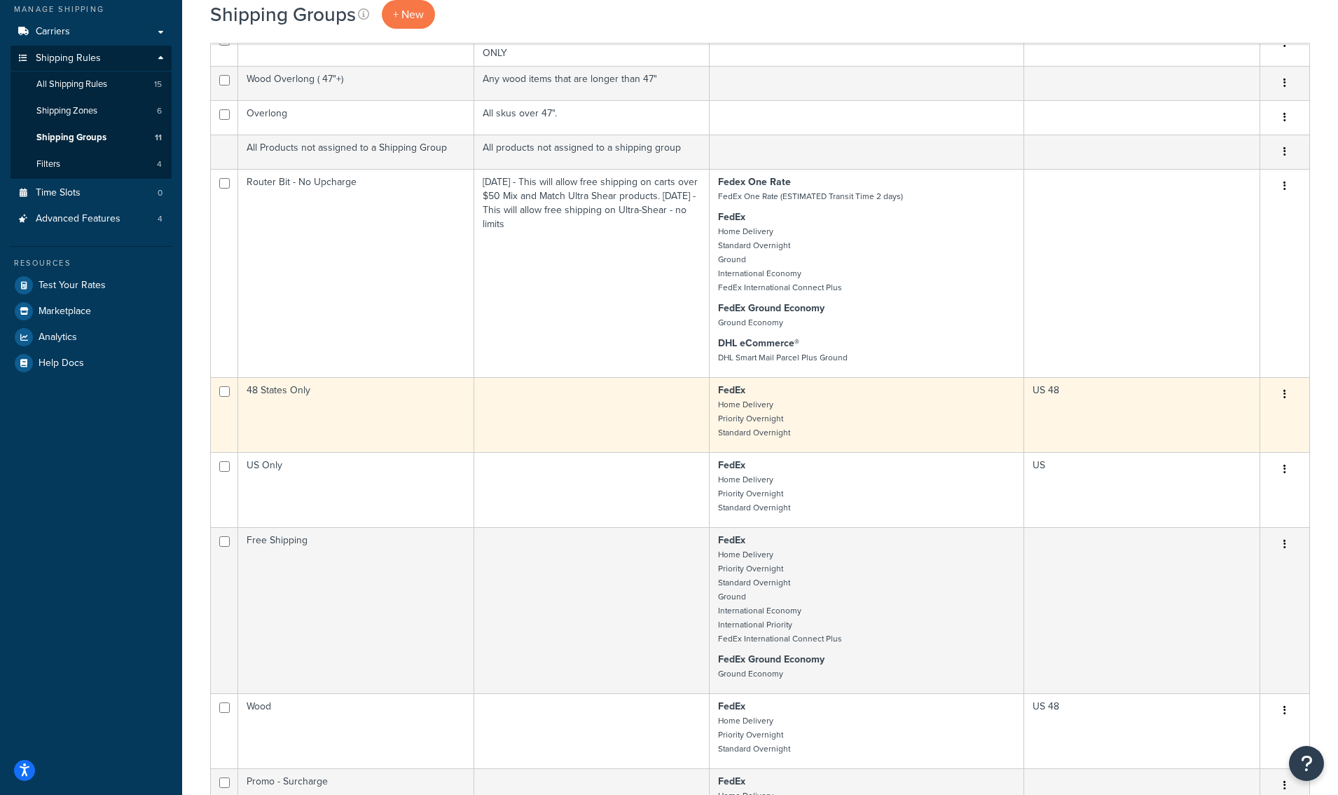
scroll to position [204, 0]
